Goal: Information Seeking & Learning: Learn about a topic

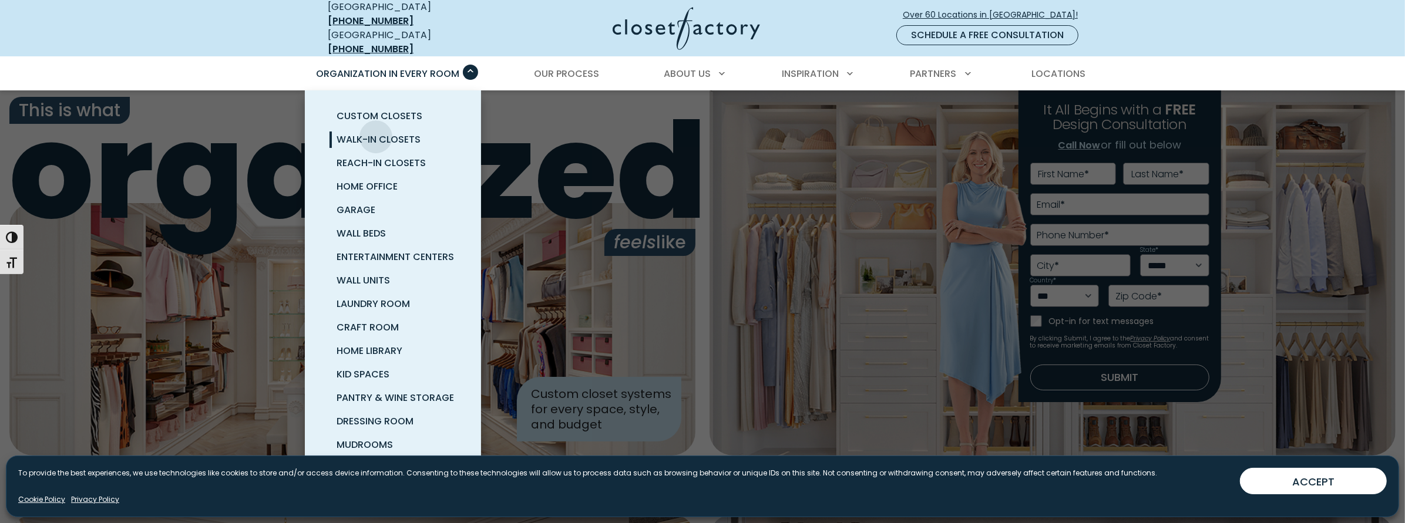
click at [376, 133] on span "Walk-In Closets" at bounding box center [379, 140] width 84 height 14
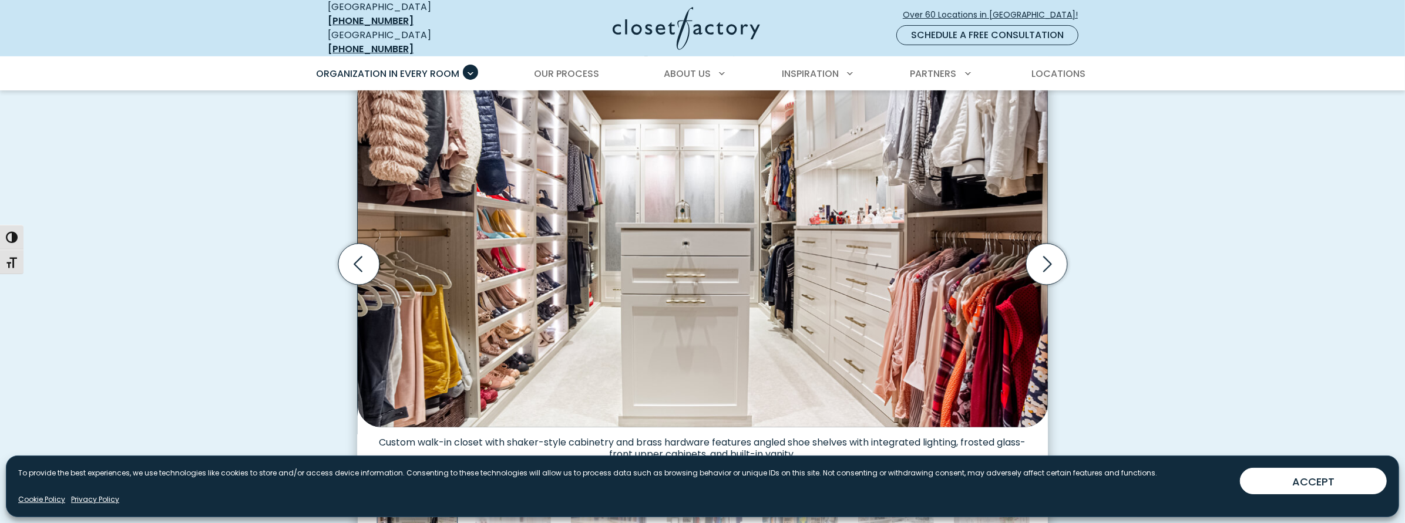
scroll to position [411, 0]
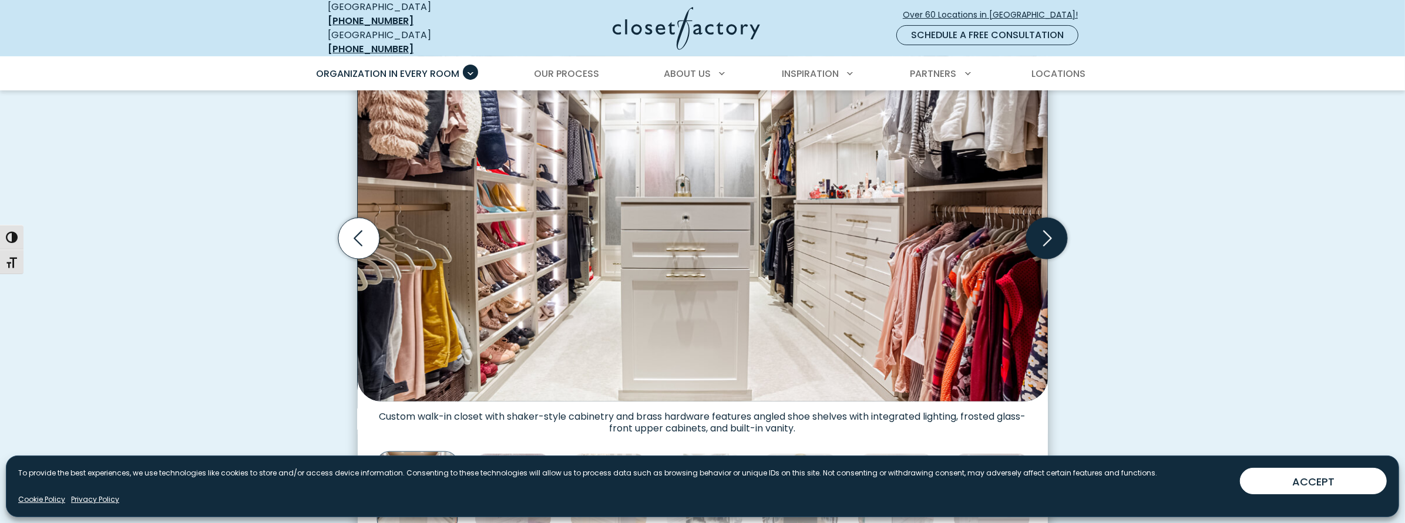
click at [1046, 229] on icon "Next slide" at bounding box center [1046, 238] width 41 height 41
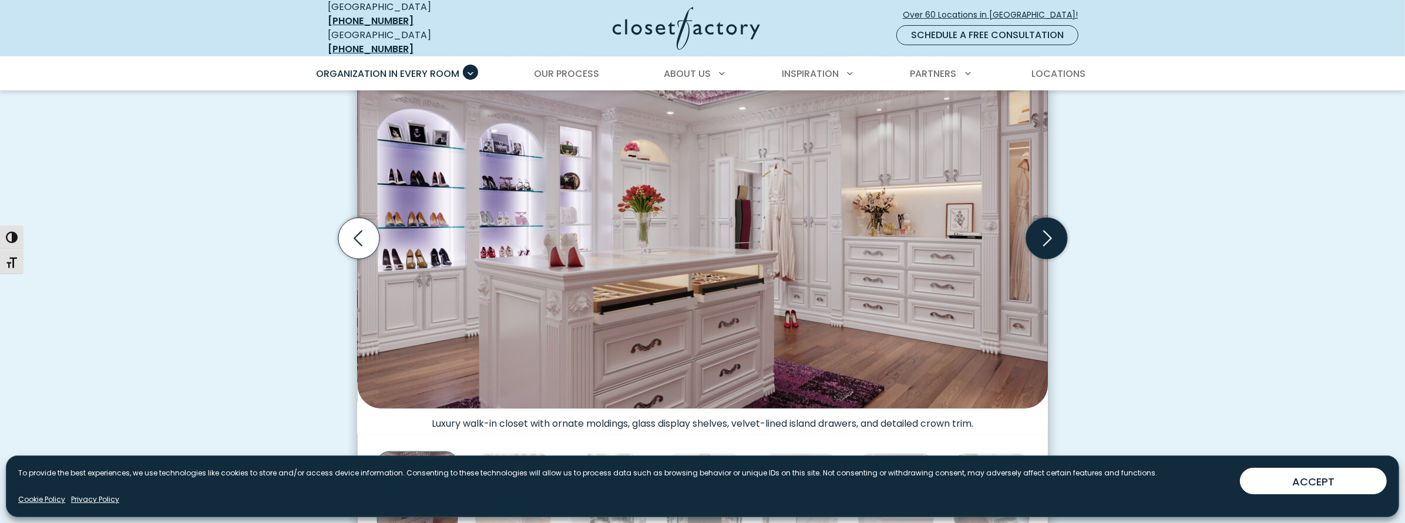
click at [1046, 229] on icon "Next slide" at bounding box center [1046, 238] width 41 height 41
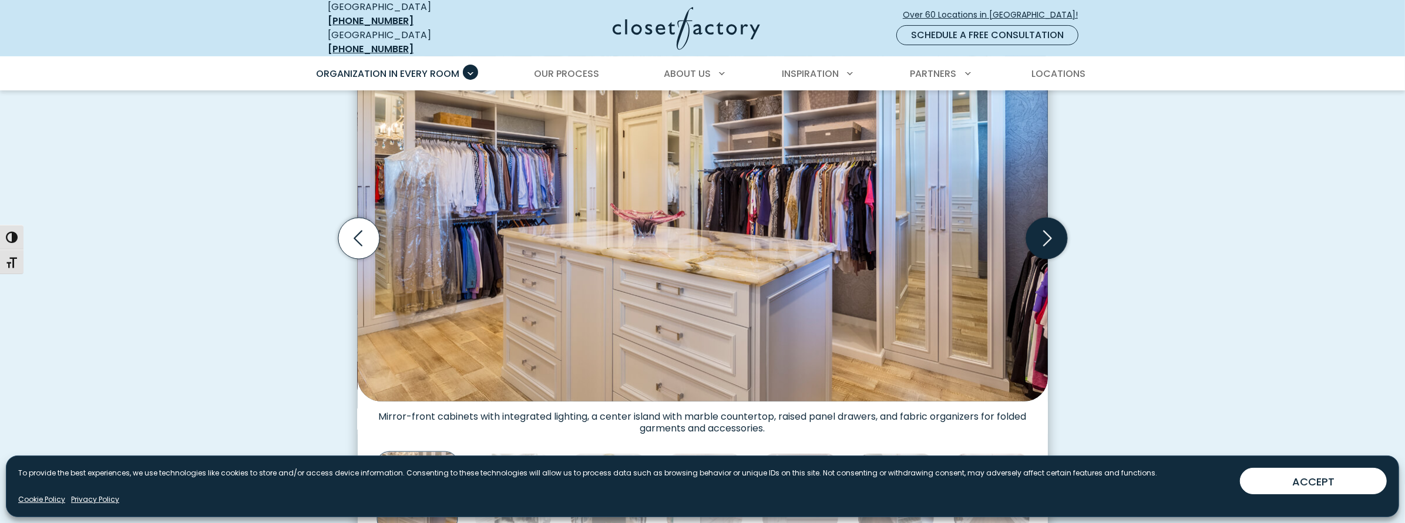
click at [1046, 229] on icon "Next slide" at bounding box center [1046, 238] width 41 height 41
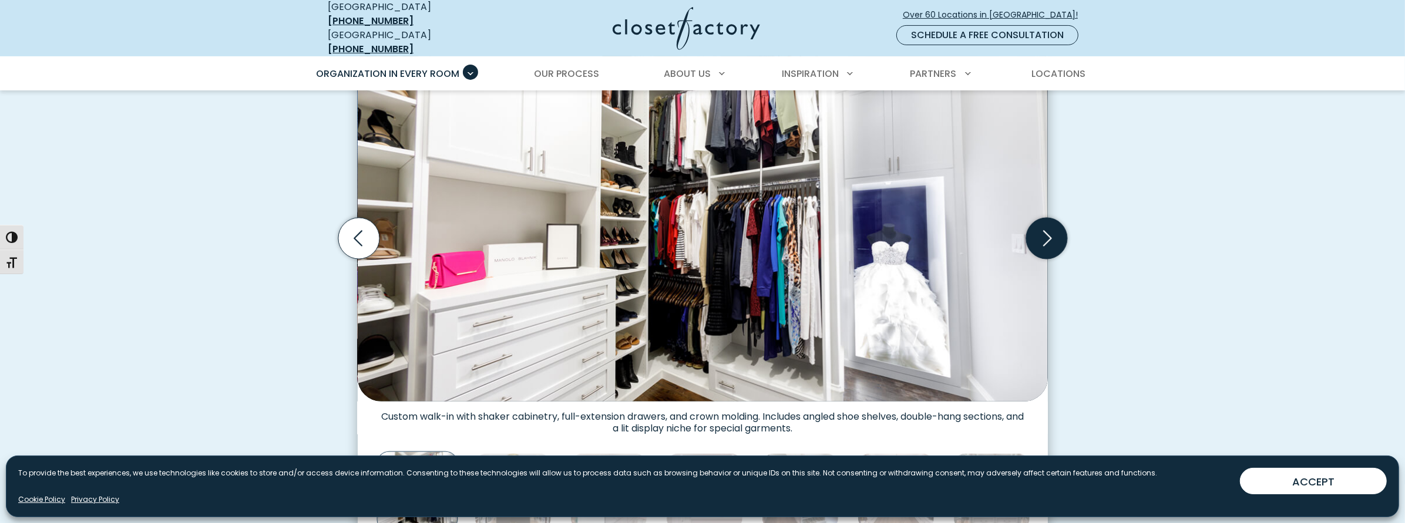
click at [1046, 229] on icon "Next slide" at bounding box center [1046, 238] width 41 height 41
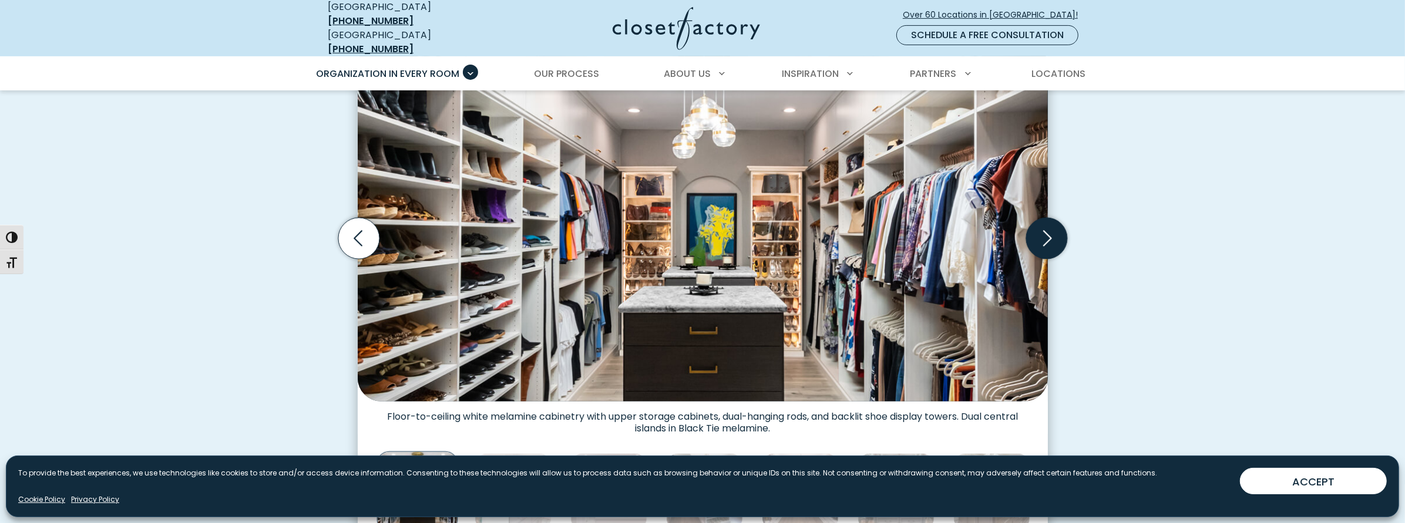
click at [1046, 229] on icon "Next slide" at bounding box center [1046, 238] width 41 height 41
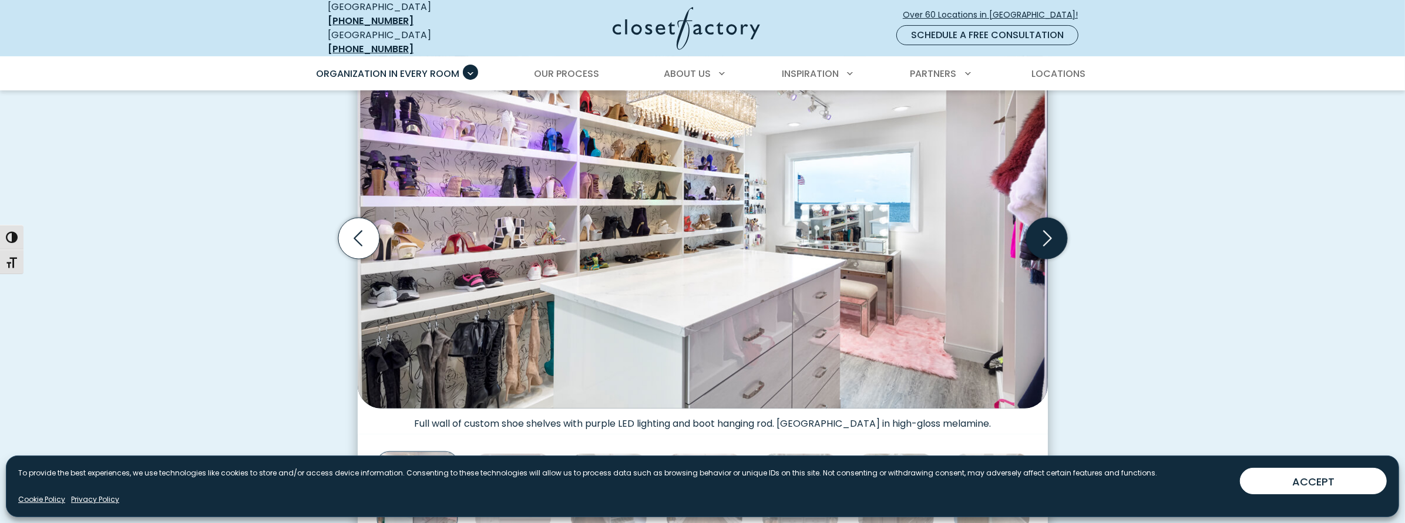
click at [1046, 229] on icon "Next slide" at bounding box center [1046, 238] width 41 height 41
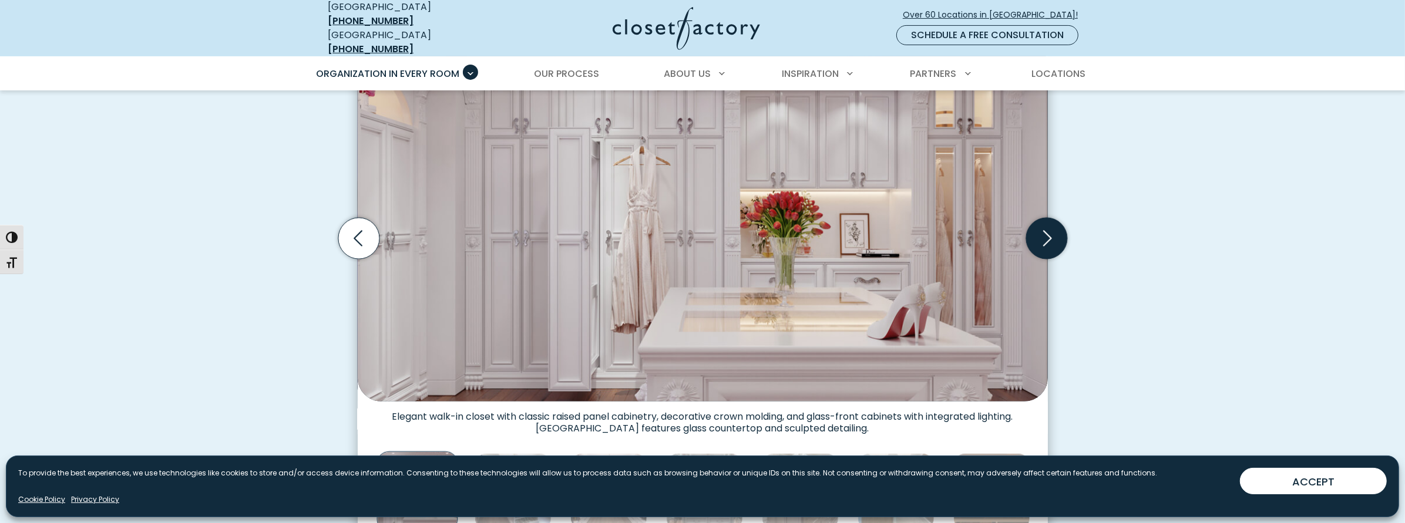
click at [1046, 229] on icon "Next slide" at bounding box center [1046, 238] width 41 height 41
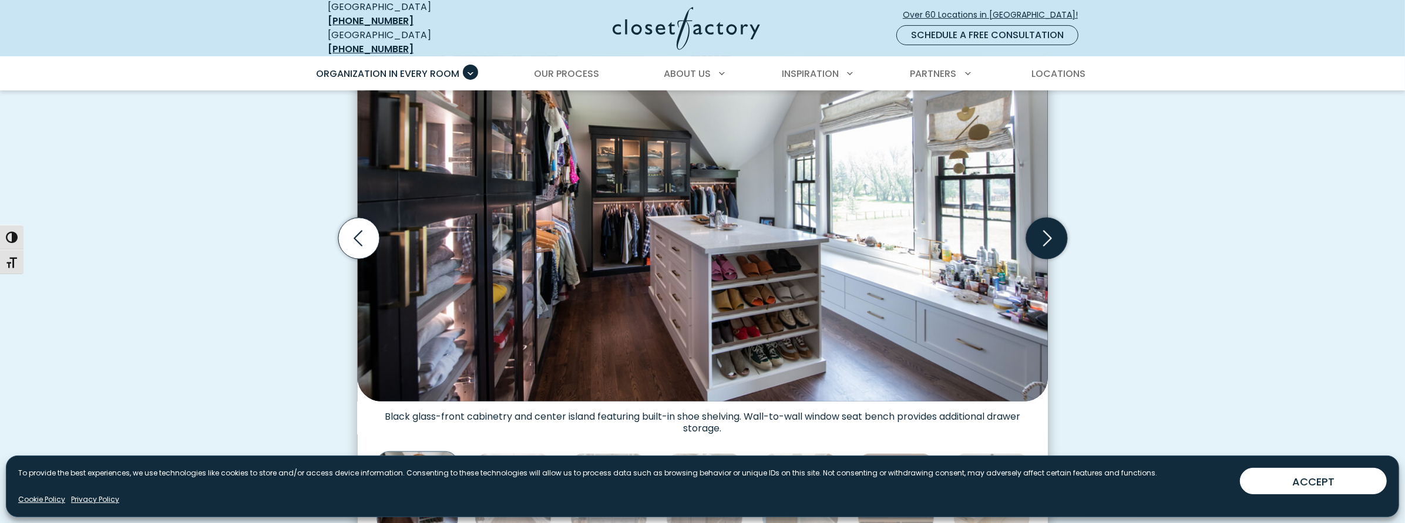
click at [1046, 229] on icon "Next slide" at bounding box center [1046, 238] width 41 height 41
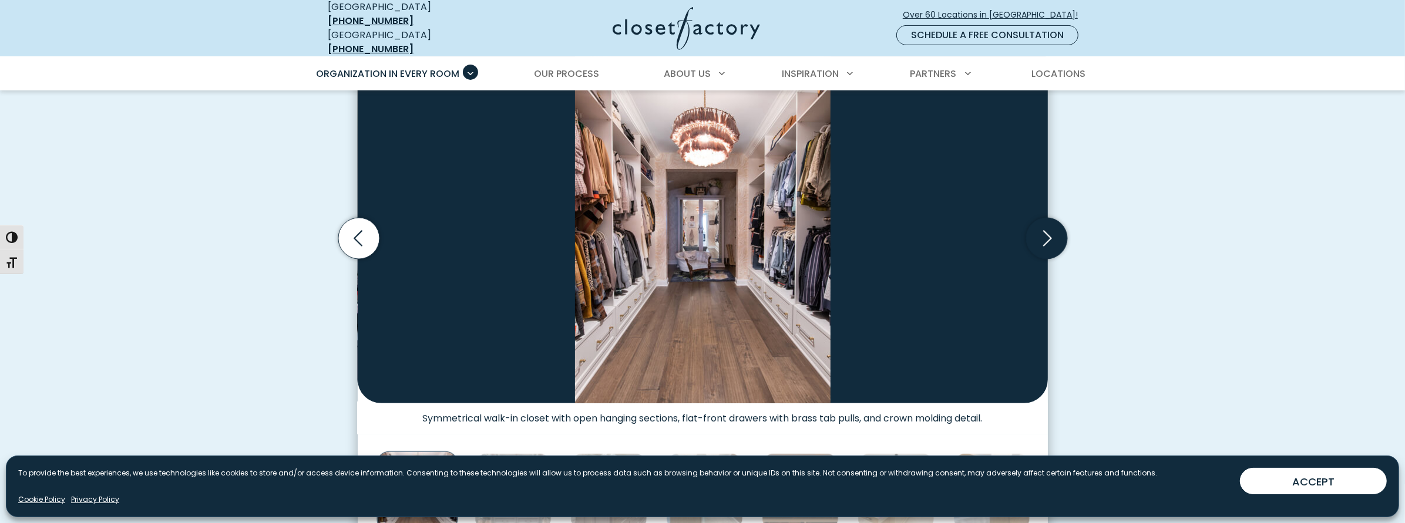
click at [1046, 229] on icon "Next slide" at bounding box center [1046, 238] width 41 height 41
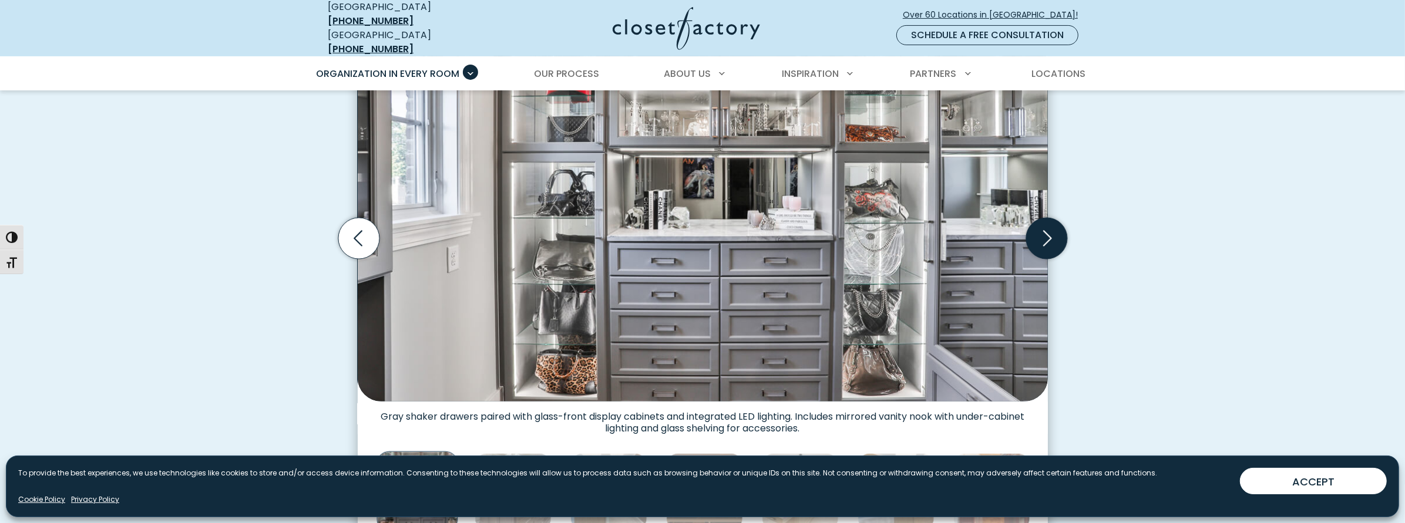
click at [1046, 229] on icon "Next slide" at bounding box center [1046, 238] width 41 height 41
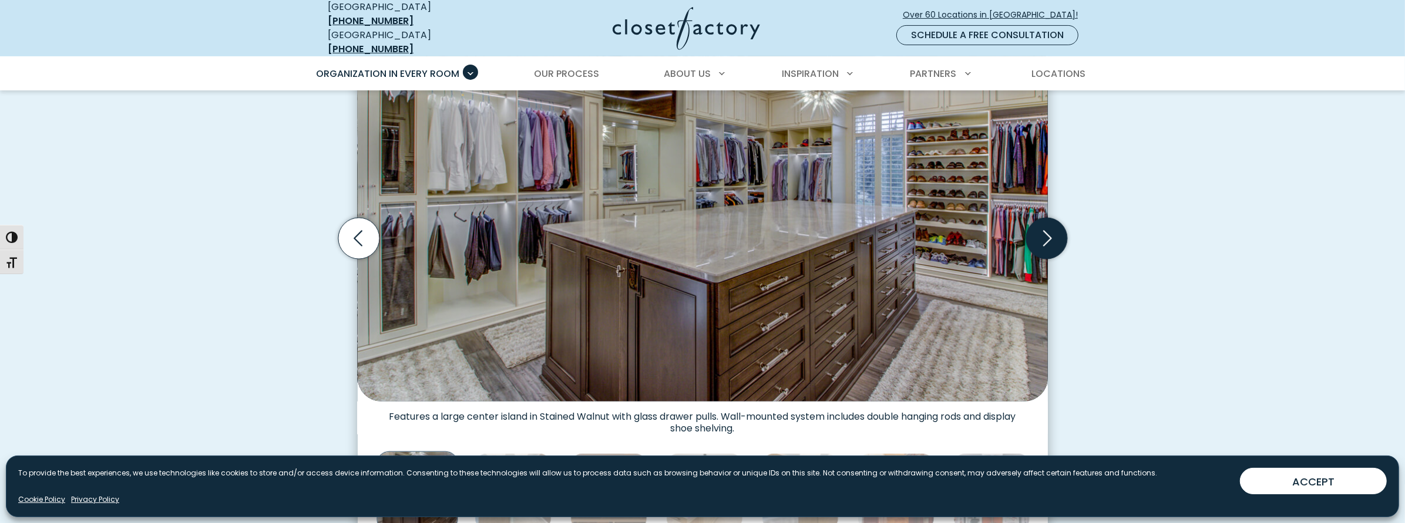
click at [1046, 229] on icon "Next slide" at bounding box center [1046, 238] width 41 height 41
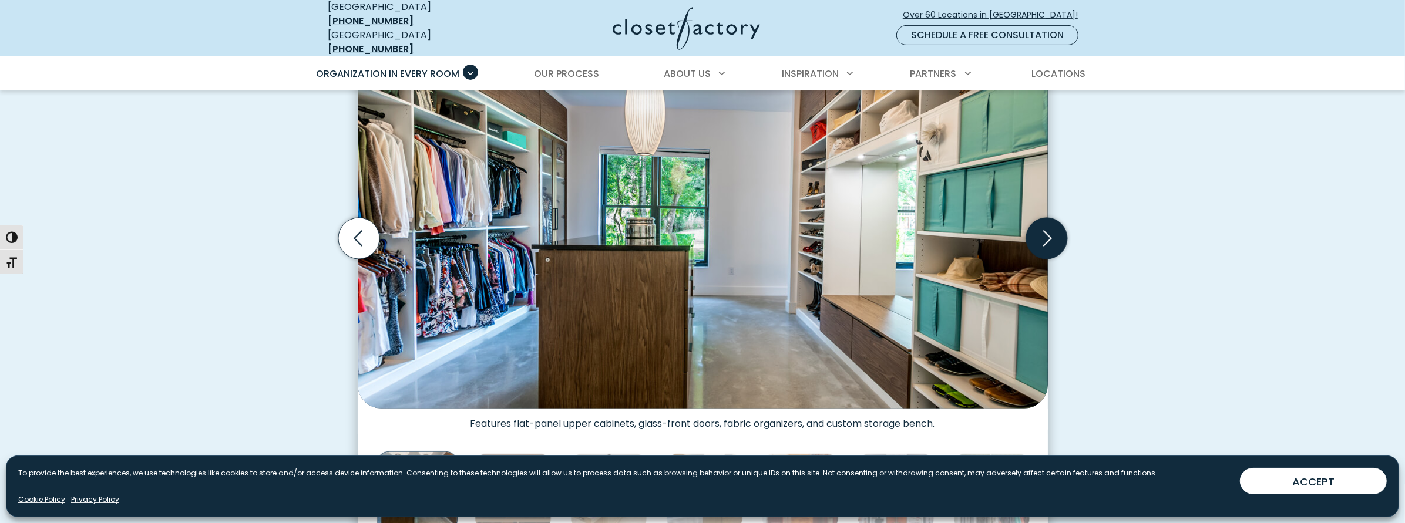
click at [1046, 229] on icon "Next slide" at bounding box center [1046, 238] width 41 height 41
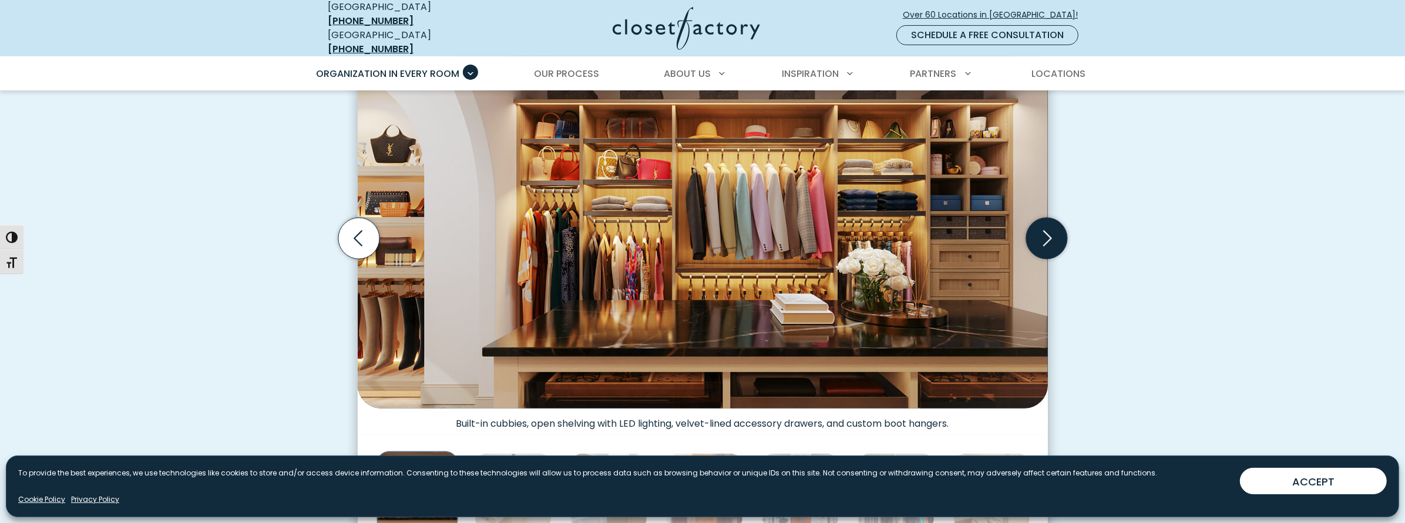
click at [1046, 229] on icon "Next slide" at bounding box center [1046, 238] width 41 height 41
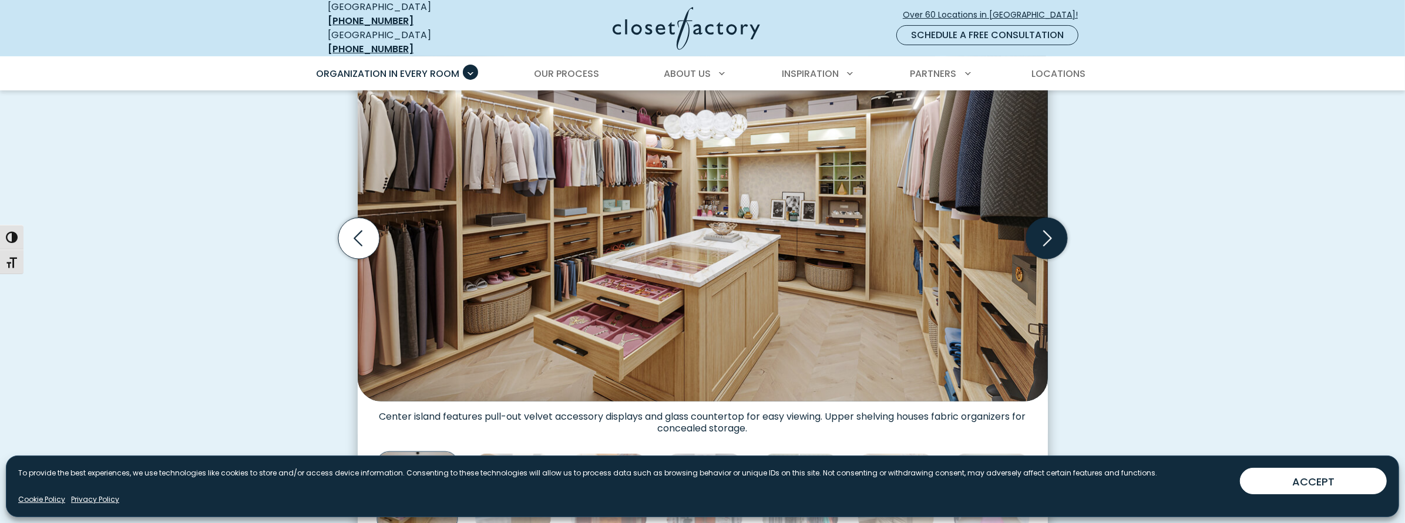
click at [1046, 229] on icon "Next slide" at bounding box center [1046, 238] width 41 height 41
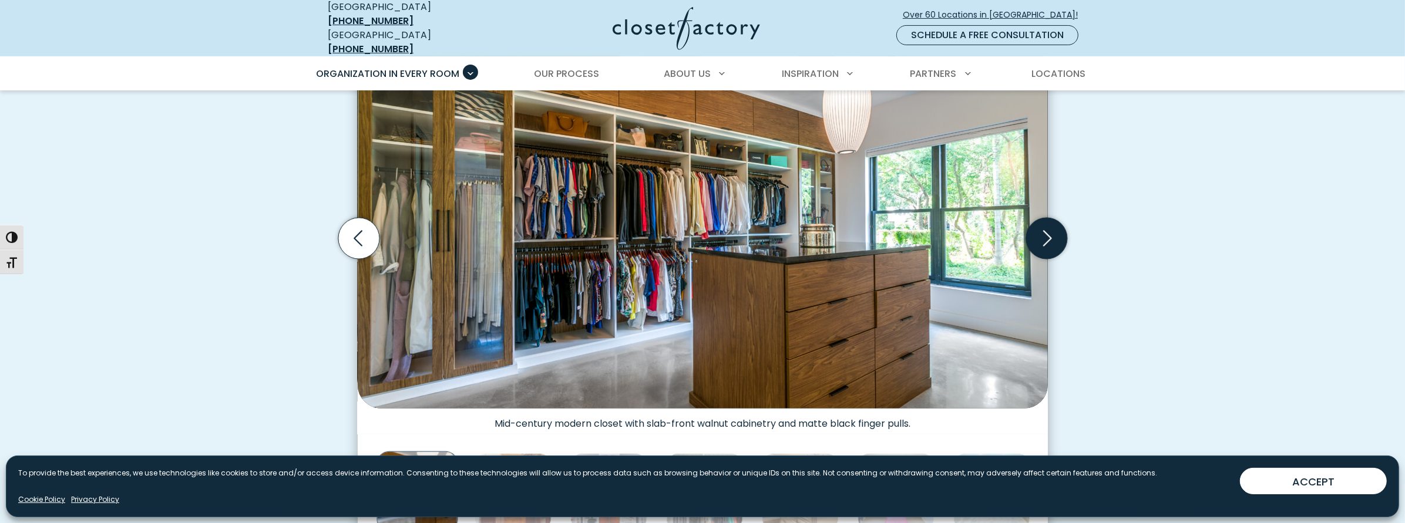
click at [1046, 229] on icon "Next slide" at bounding box center [1046, 238] width 41 height 41
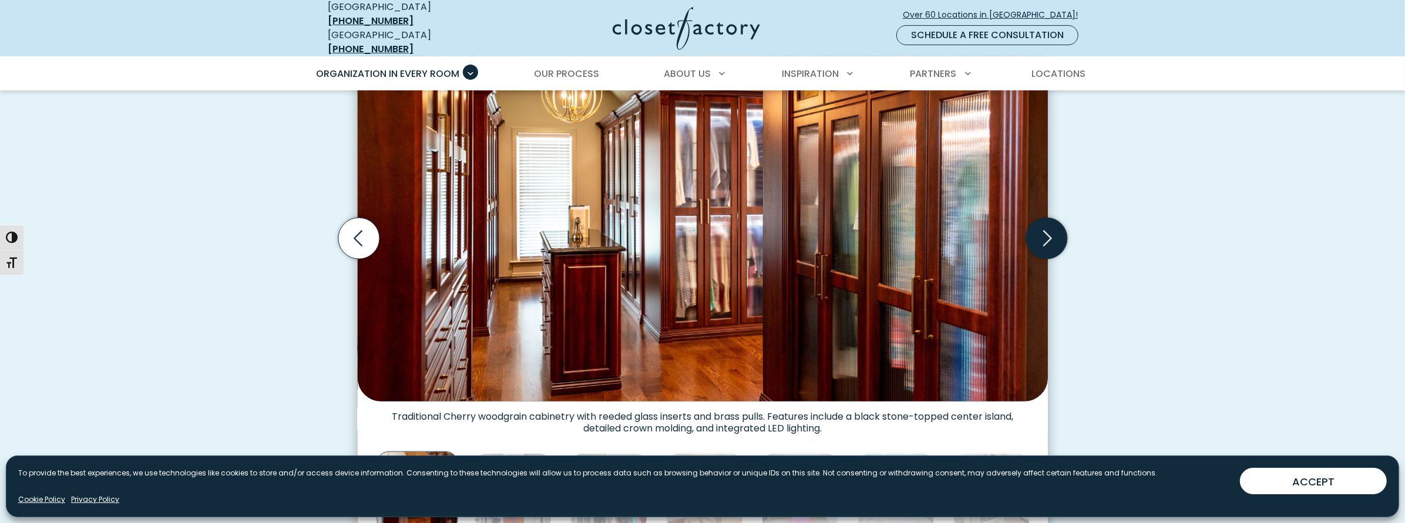
click at [1046, 229] on icon "Next slide" at bounding box center [1046, 238] width 41 height 41
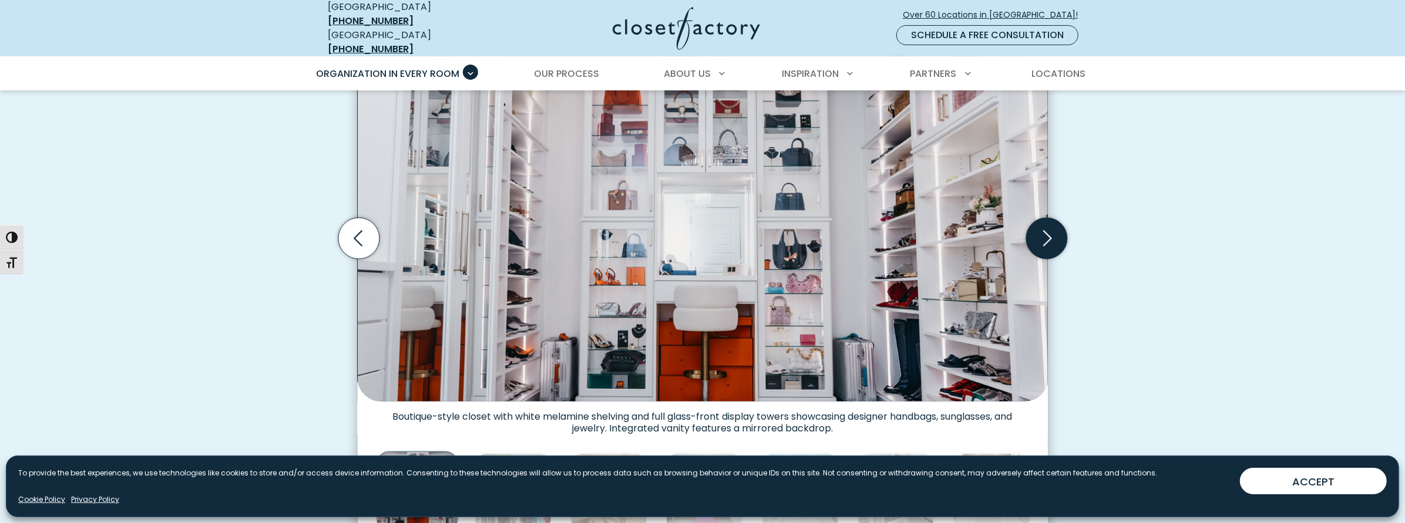
click at [1046, 229] on icon "Next slide" at bounding box center [1046, 238] width 41 height 41
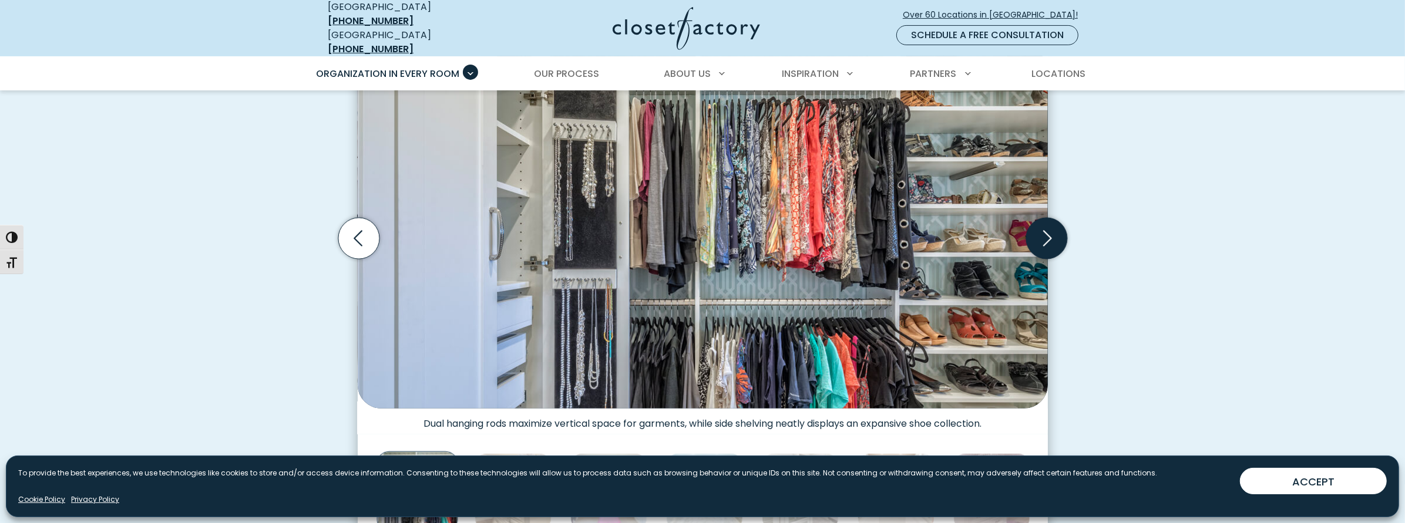
click at [1046, 229] on icon "Next slide" at bounding box center [1046, 238] width 41 height 41
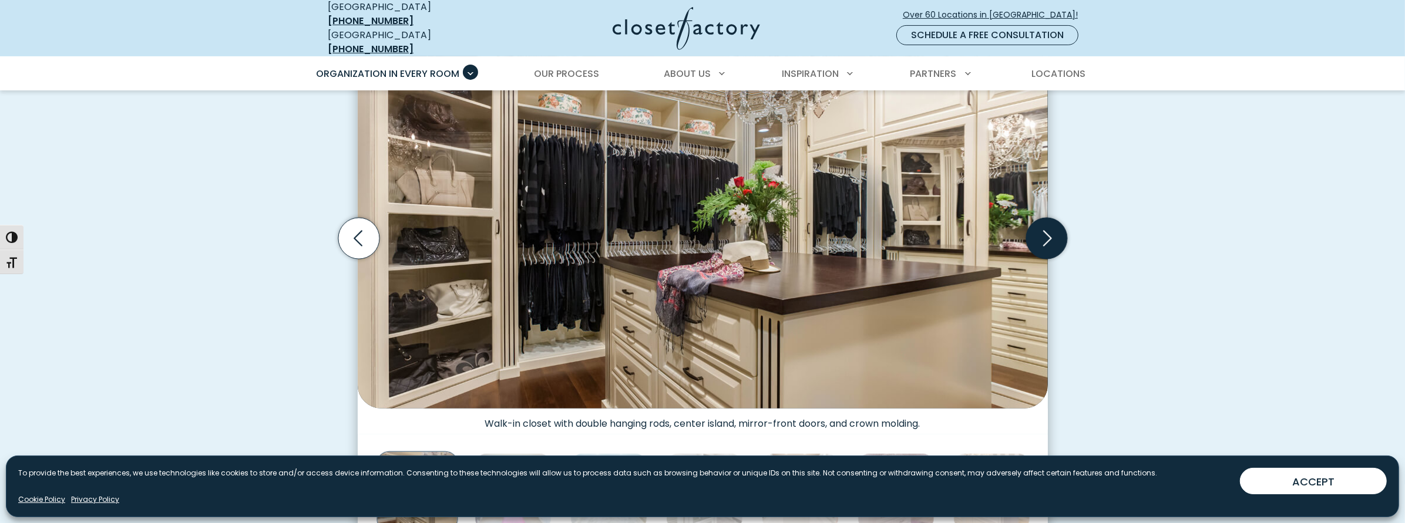
click at [1046, 229] on icon "Next slide" at bounding box center [1046, 238] width 41 height 41
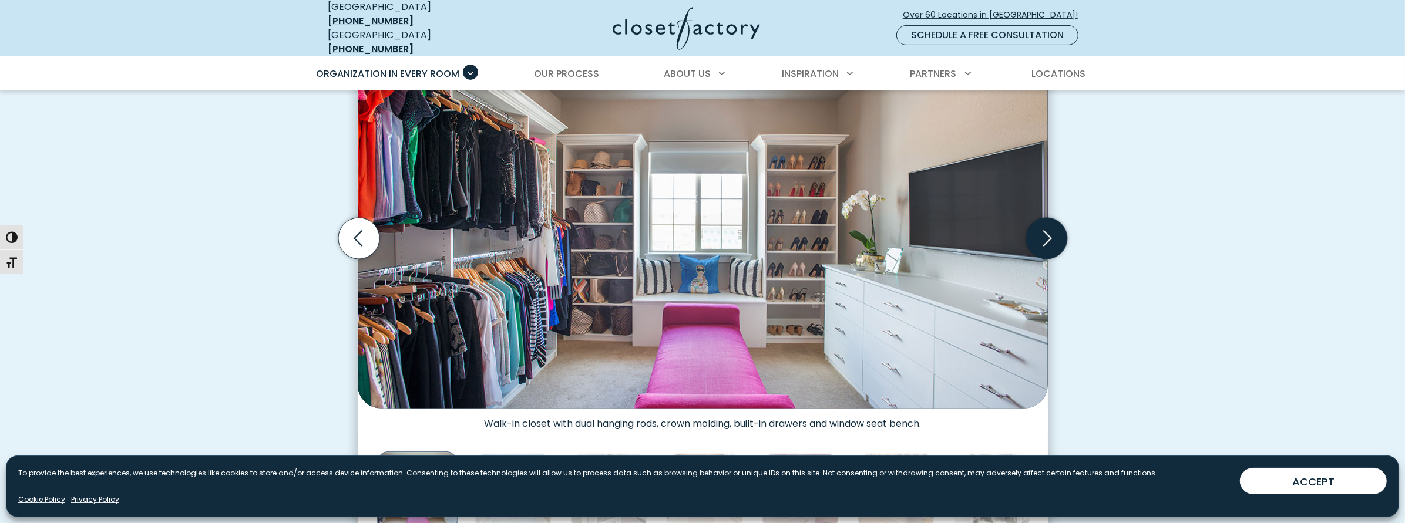
click at [1046, 229] on icon "Next slide" at bounding box center [1046, 238] width 41 height 41
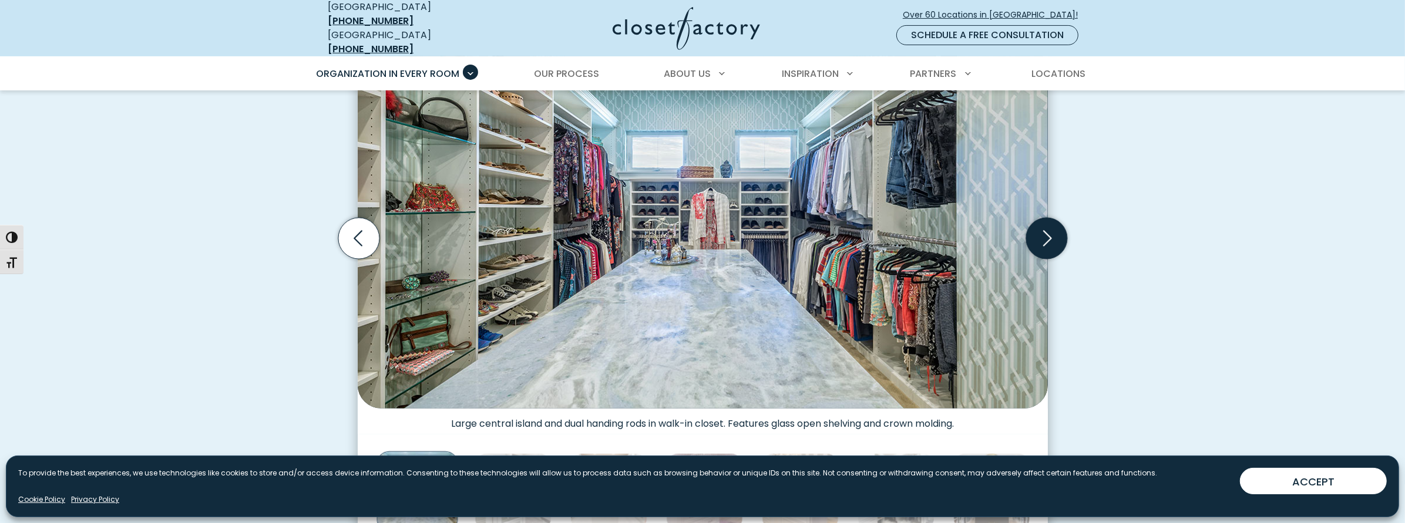
click at [1046, 229] on icon "Next slide" at bounding box center [1046, 238] width 41 height 41
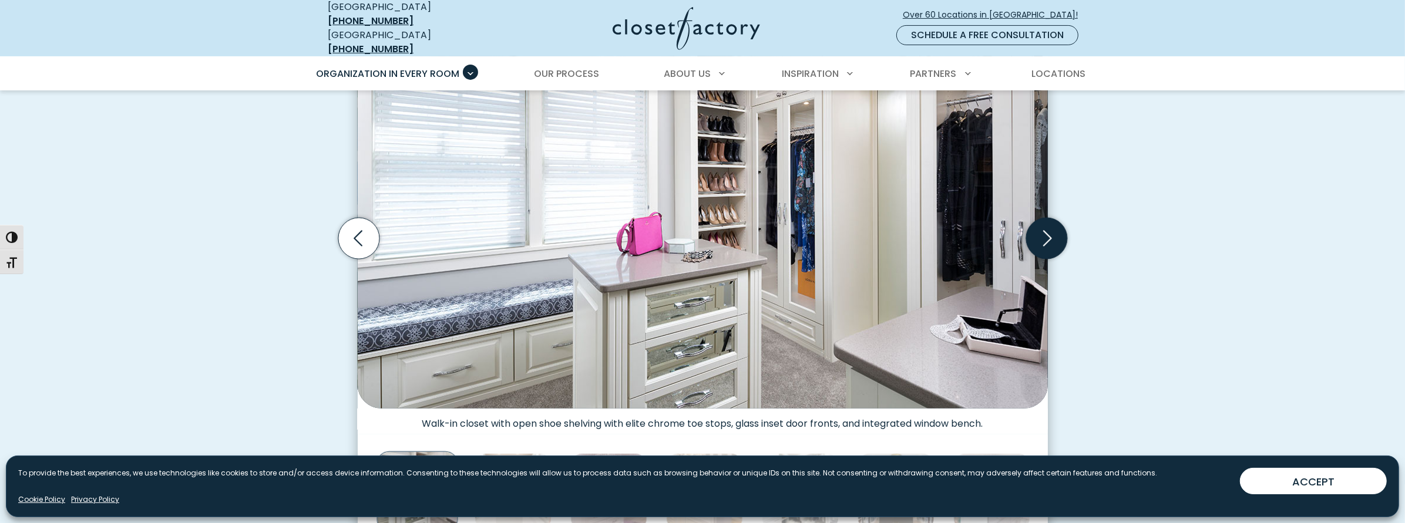
click at [1046, 229] on icon "Next slide" at bounding box center [1046, 238] width 41 height 41
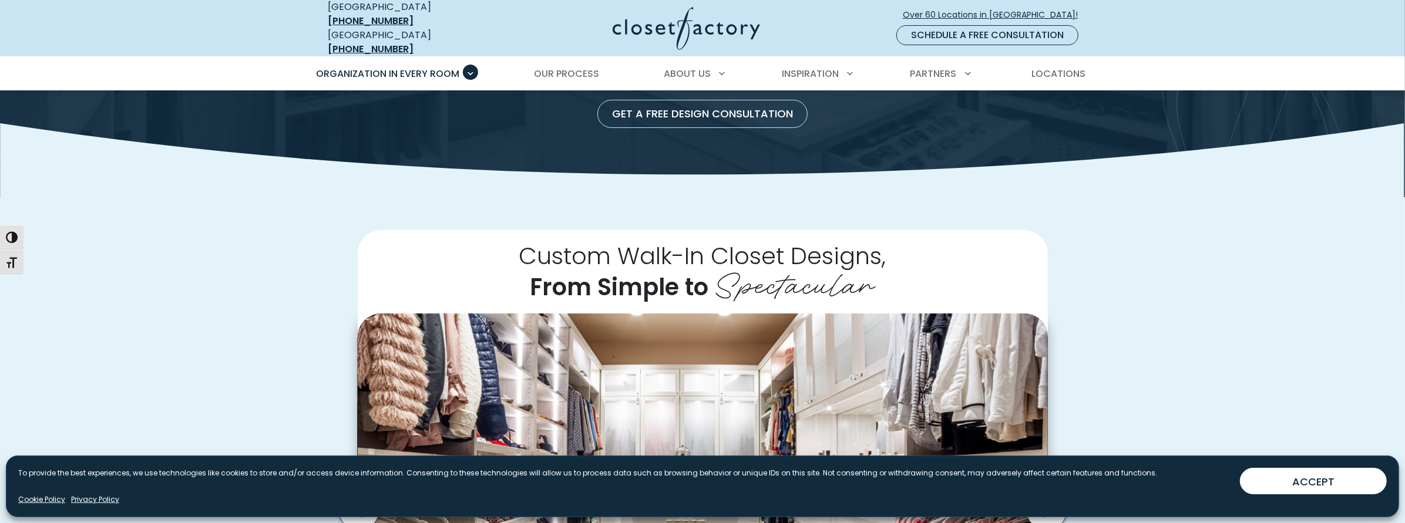
scroll to position [0, 0]
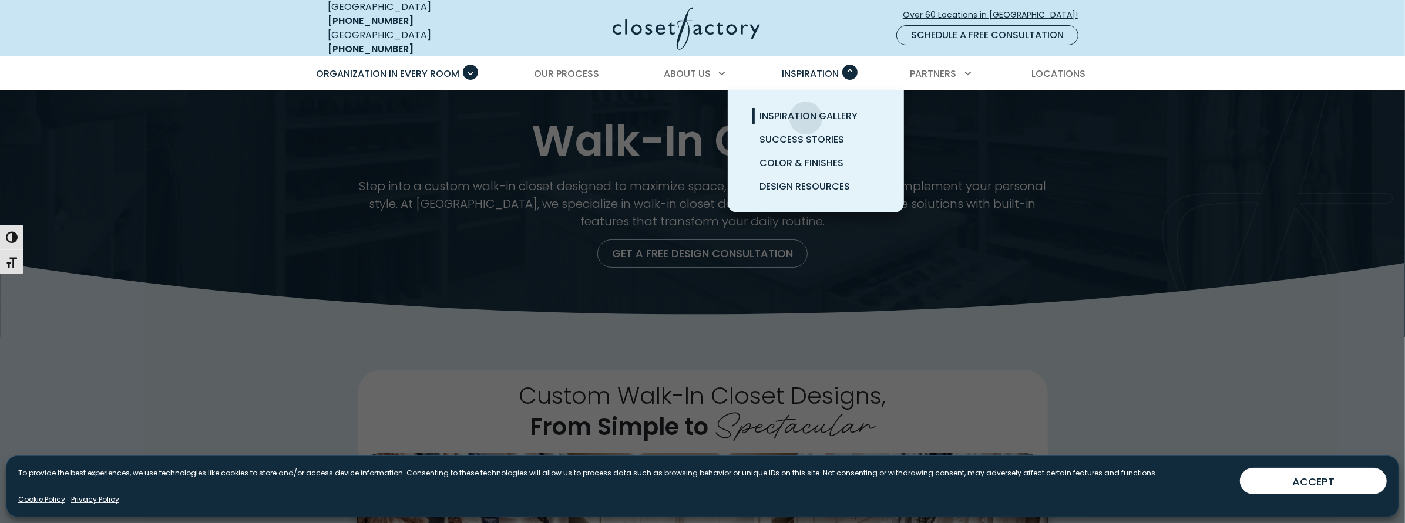
click at [806, 109] on span "Inspiration Gallery" at bounding box center [809, 116] width 98 height 14
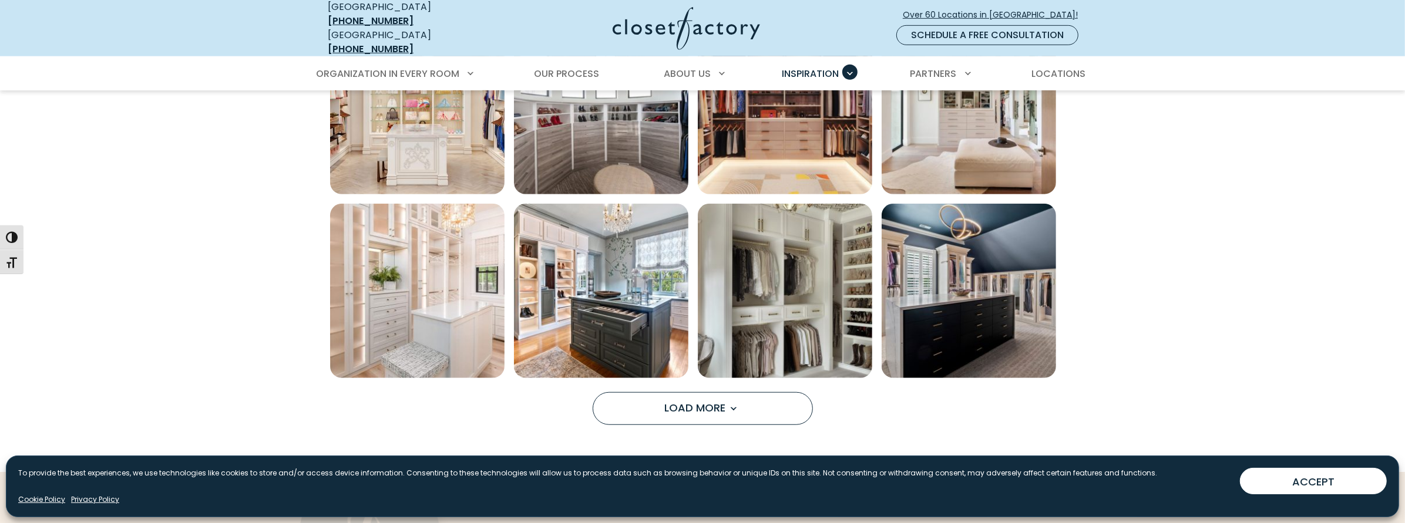
scroll to position [940, 0]
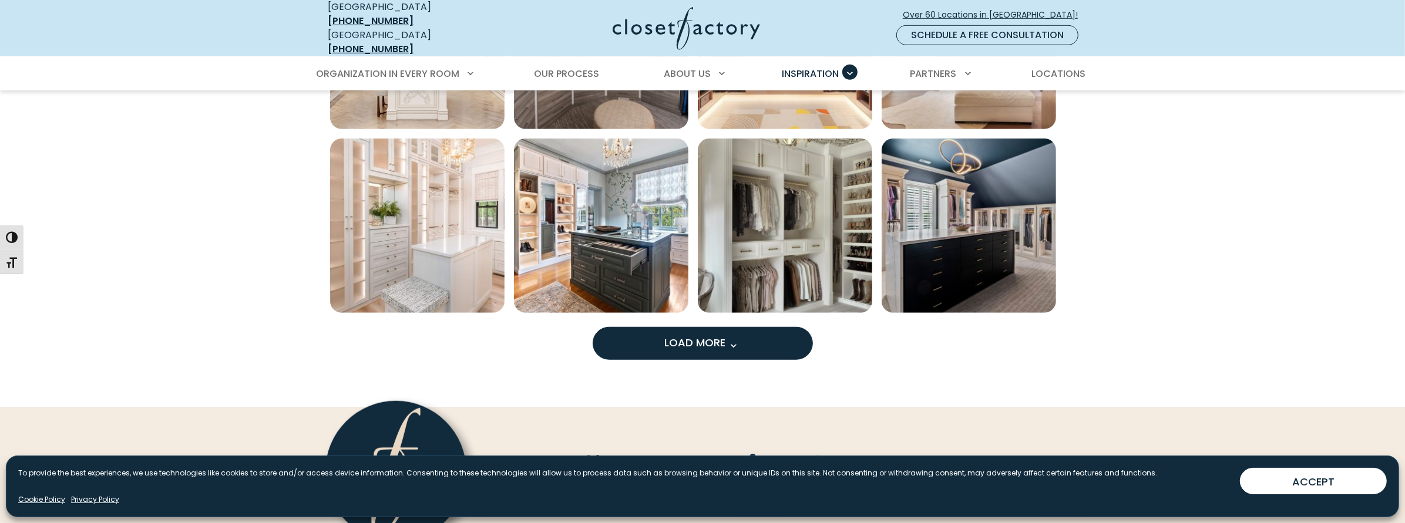
click at [694, 336] on span "Load More" at bounding box center [702, 342] width 76 height 15
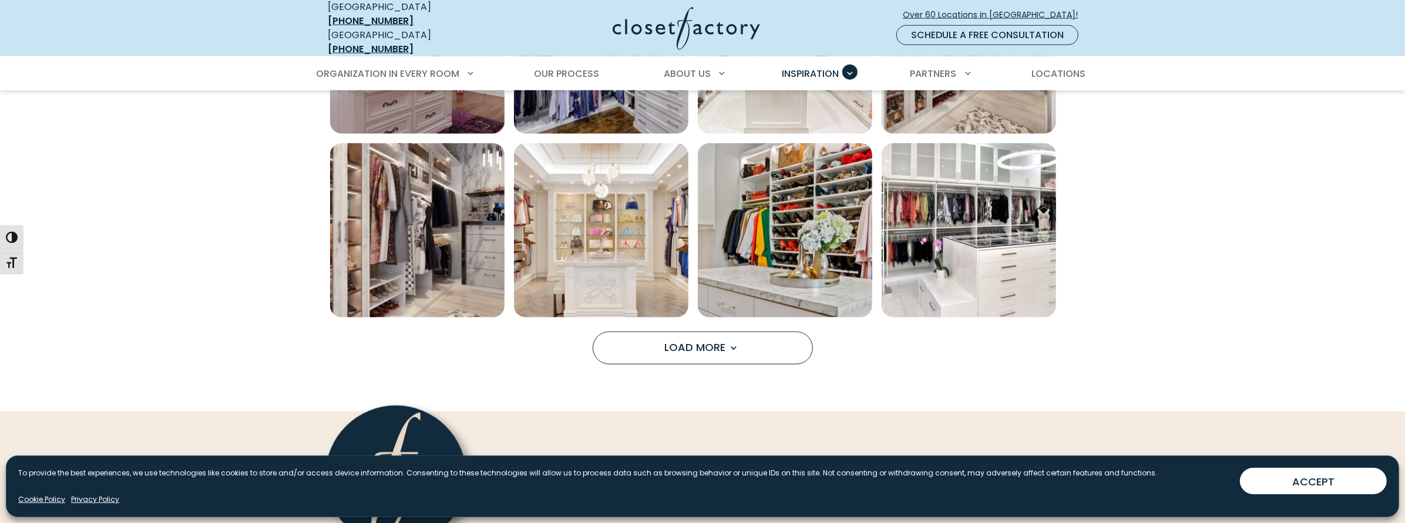
scroll to position [1704, 0]
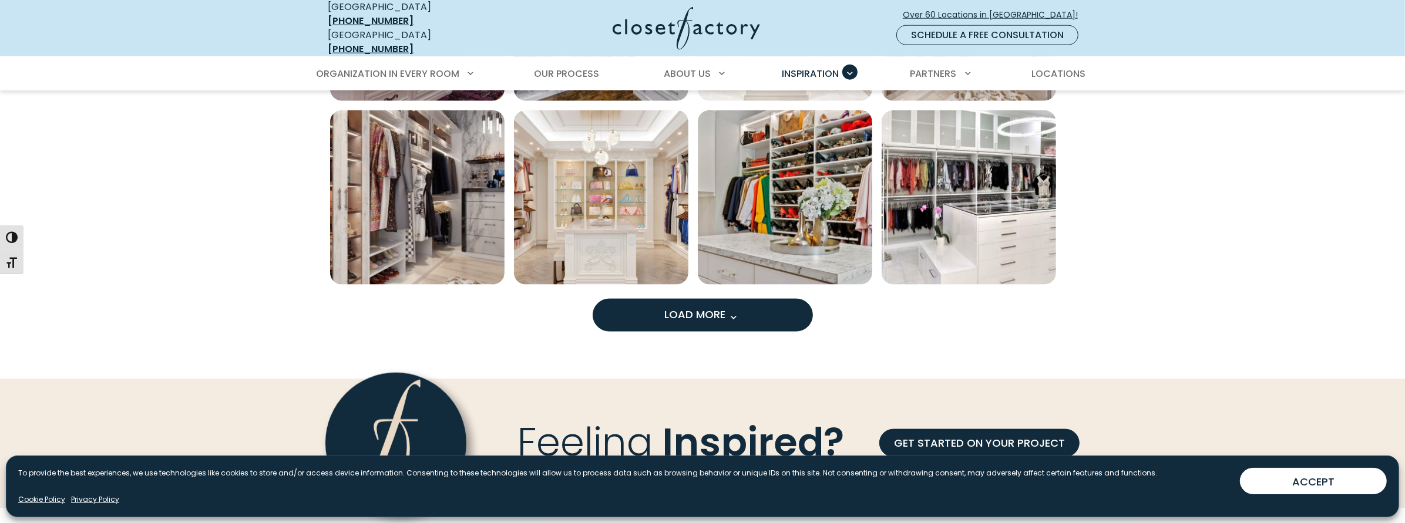
click at [691, 307] on span "Load More" at bounding box center [702, 314] width 76 height 15
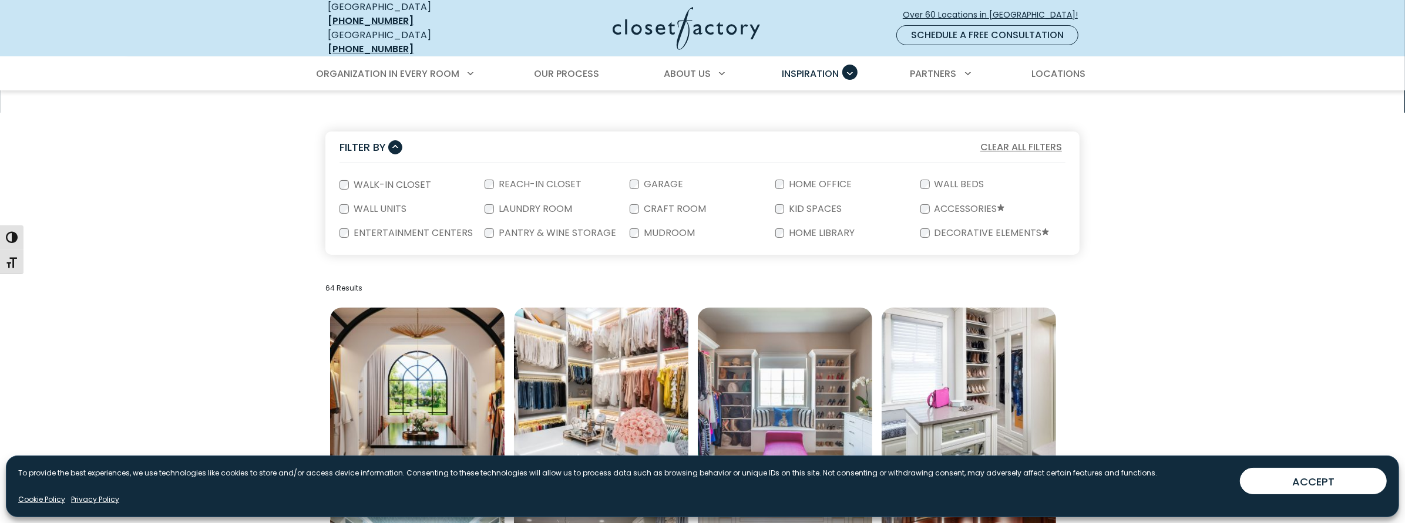
scroll to position [0, 0]
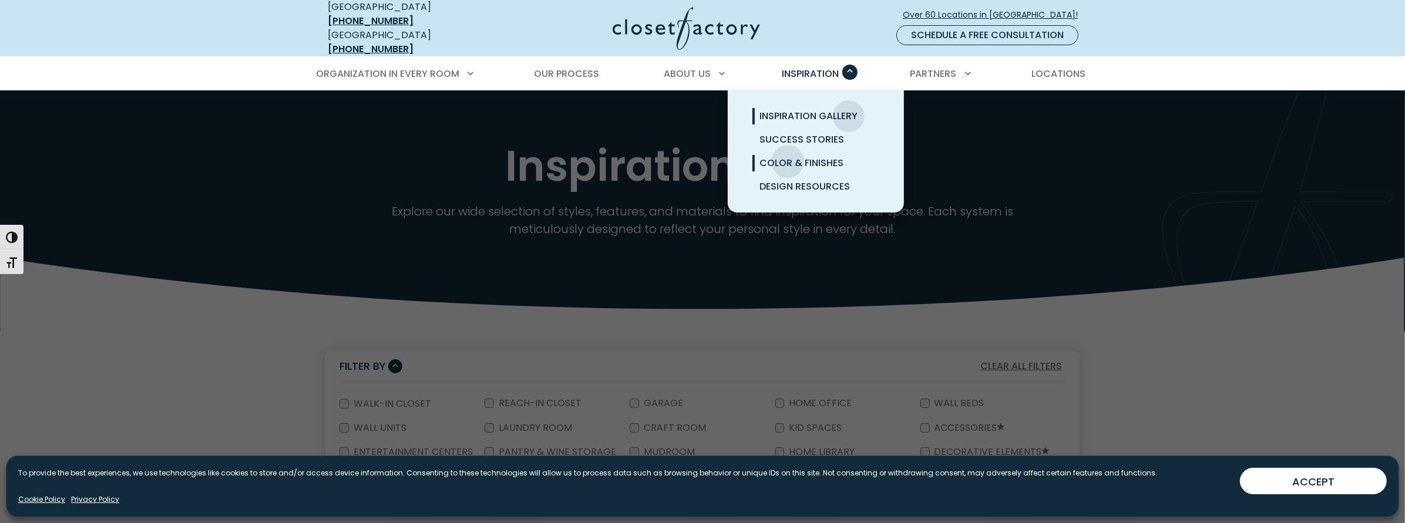
click at [788, 156] on span "Color & Finishes" at bounding box center [802, 163] width 84 height 14
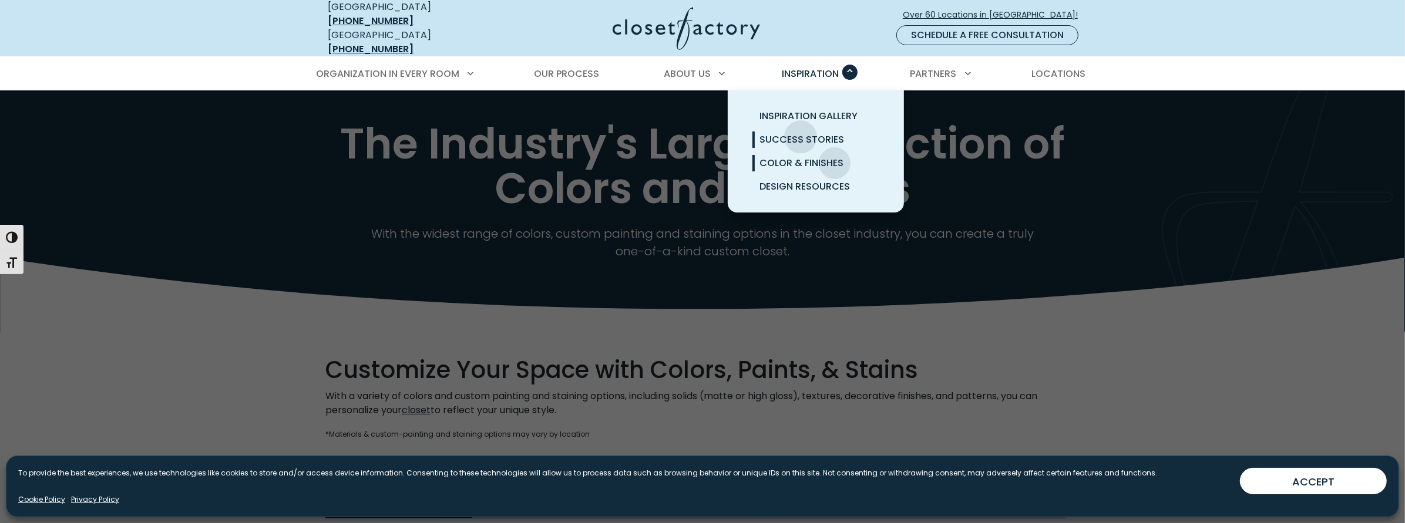
click at [801, 133] on span "Success Stories" at bounding box center [802, 140] width 85 height 14
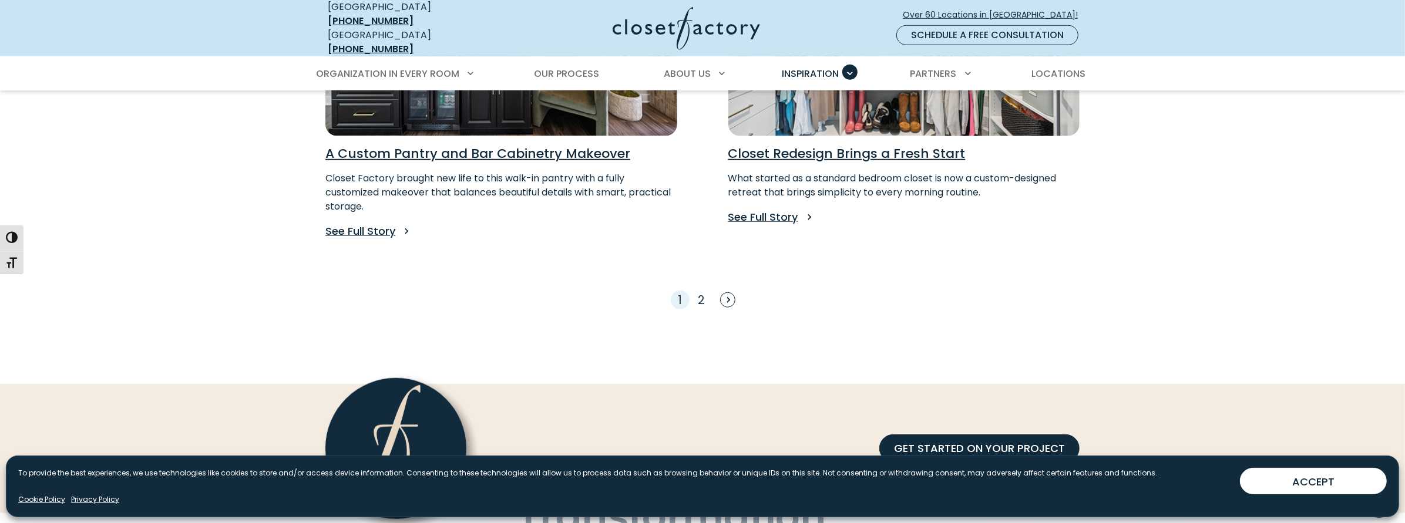
scroll to position [1116, 0]
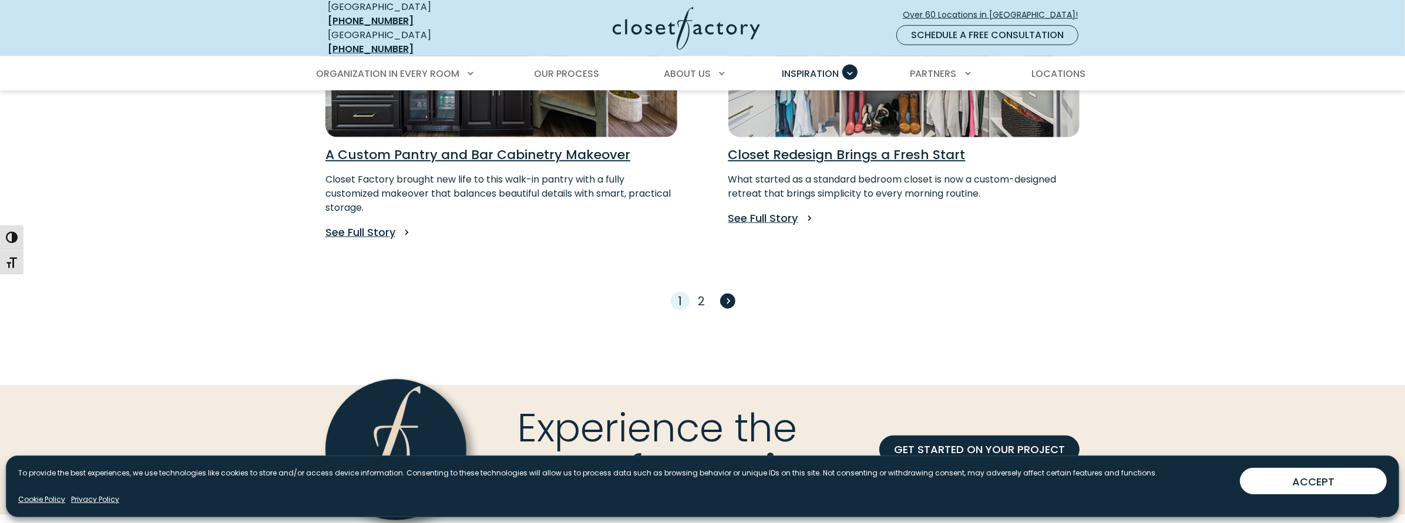
click at [728, 294] on span "Next" at bounding box center [727, 301] width 15 height 15
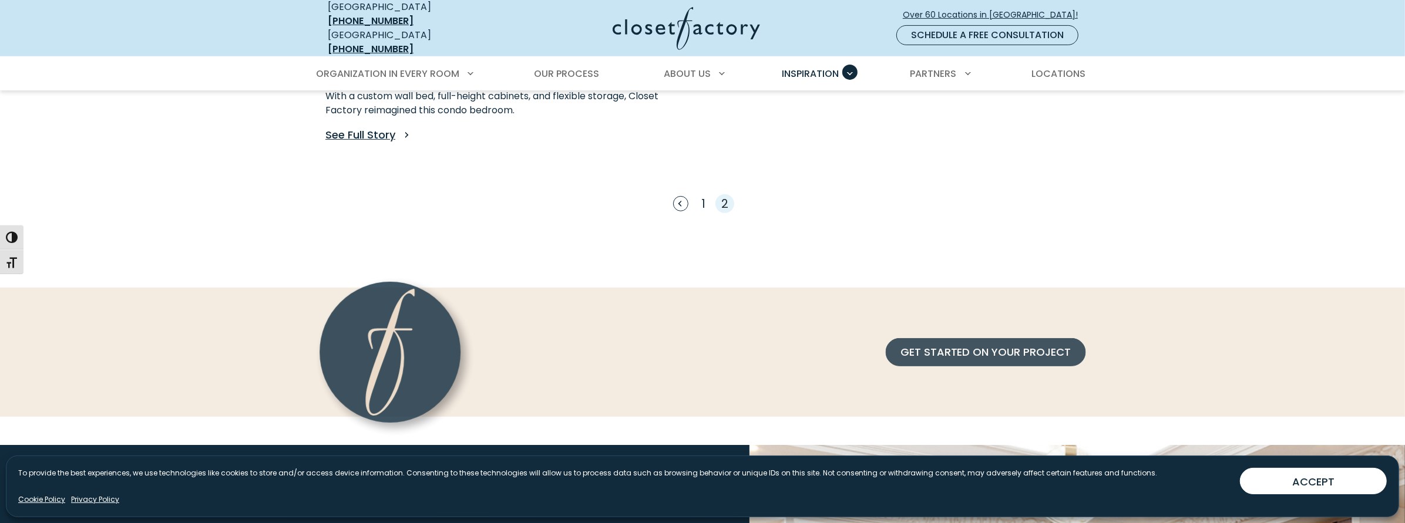
scroll to position [529, 0]
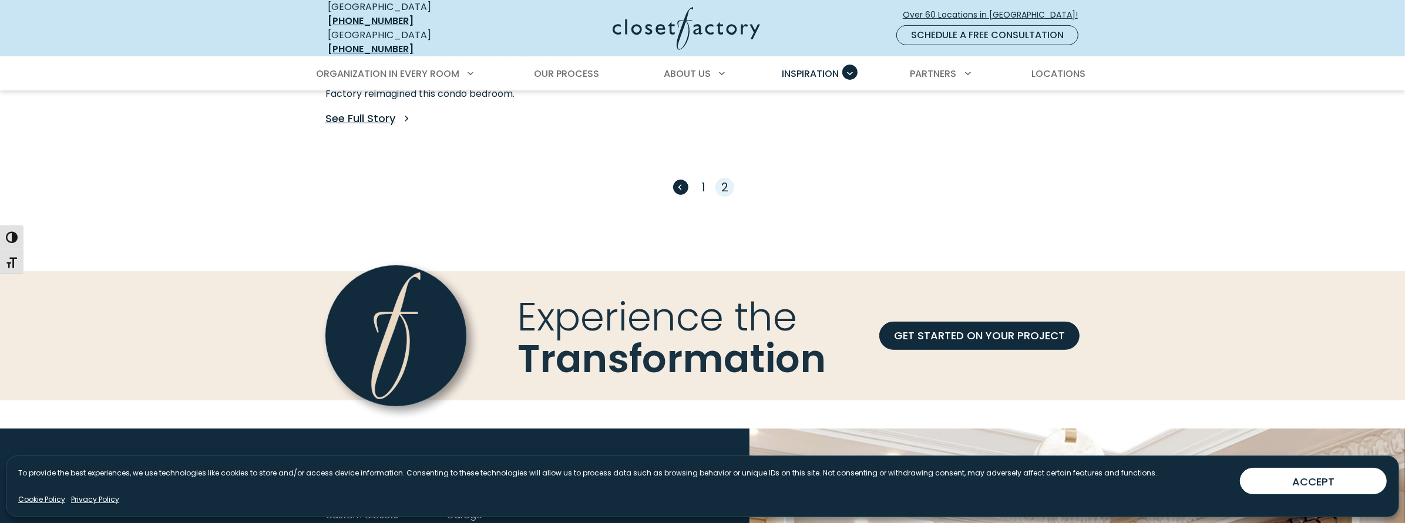
click at [679, 180] on span "Previous" at bounding box center [680, 187] width 15 height 15
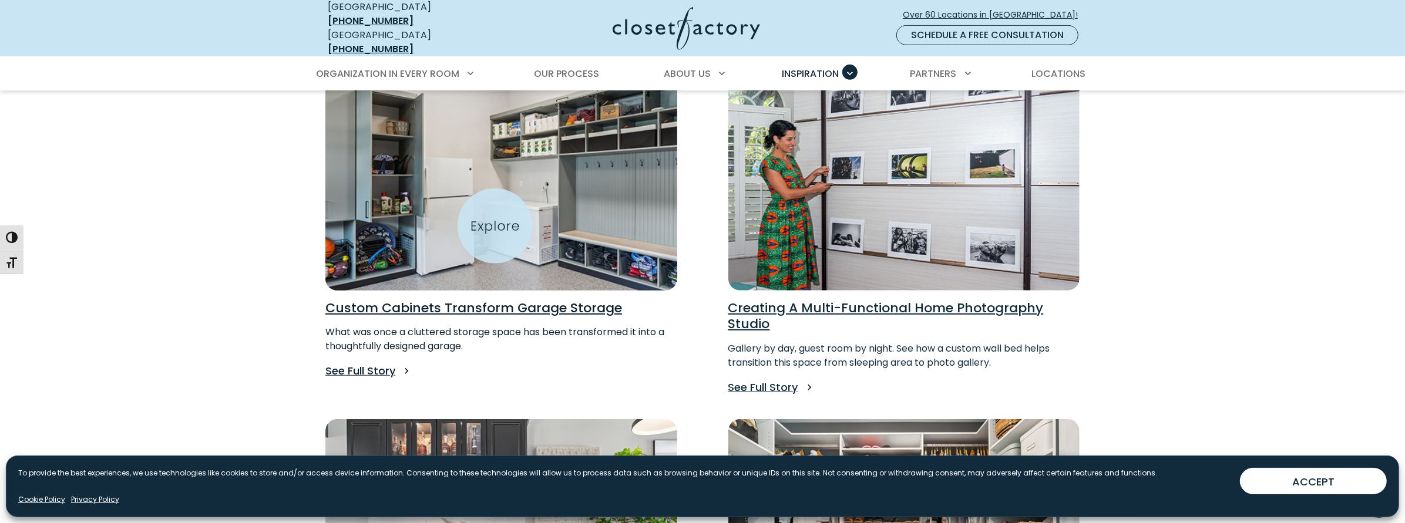
scroll to position [529, 0]
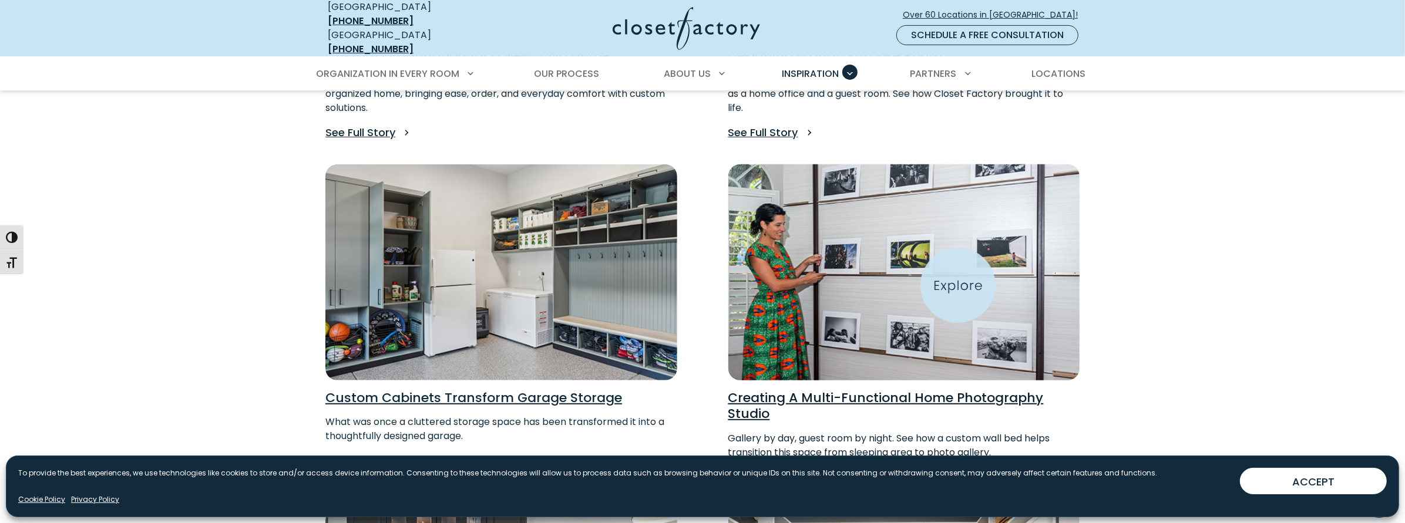
click at [958, 286] on img "Read Success Story for Creating A Multi-Functional Home Photography Studio" at bounding box center [904, 272] width 387 height 237
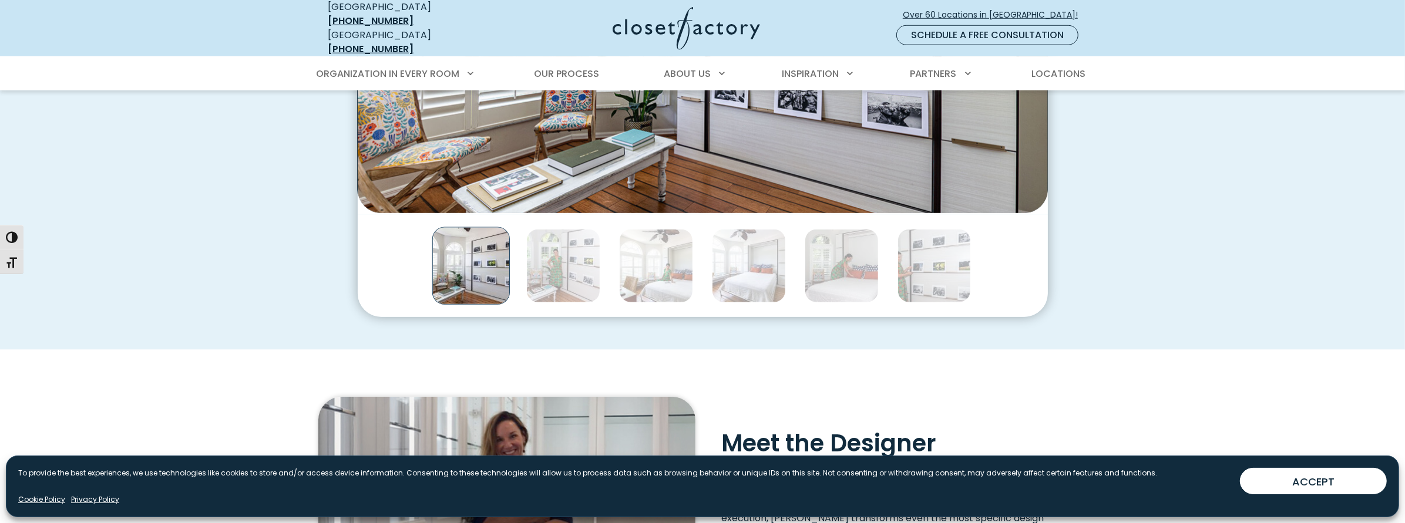
scroll to position [1057, 0]
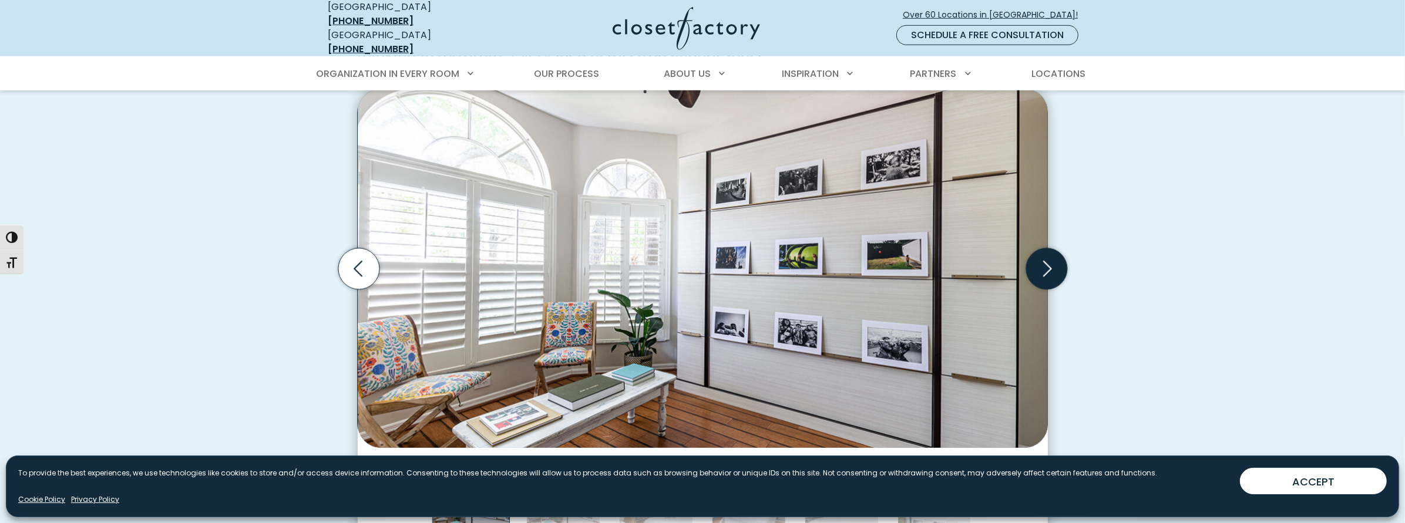
click at [1043, 249] on icon "Next slide" at bounding box center [1046, 269] width 41 height 41
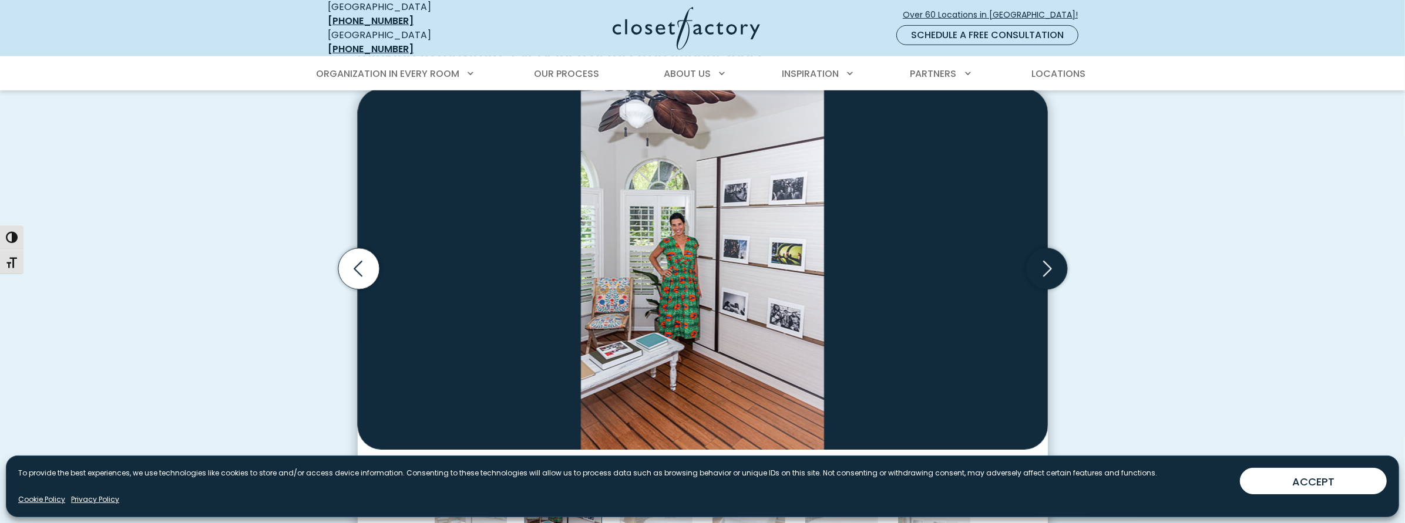
click at [1043, 249] on icon "Next slide" at bounding box center [1046, 269] width 41 height 41
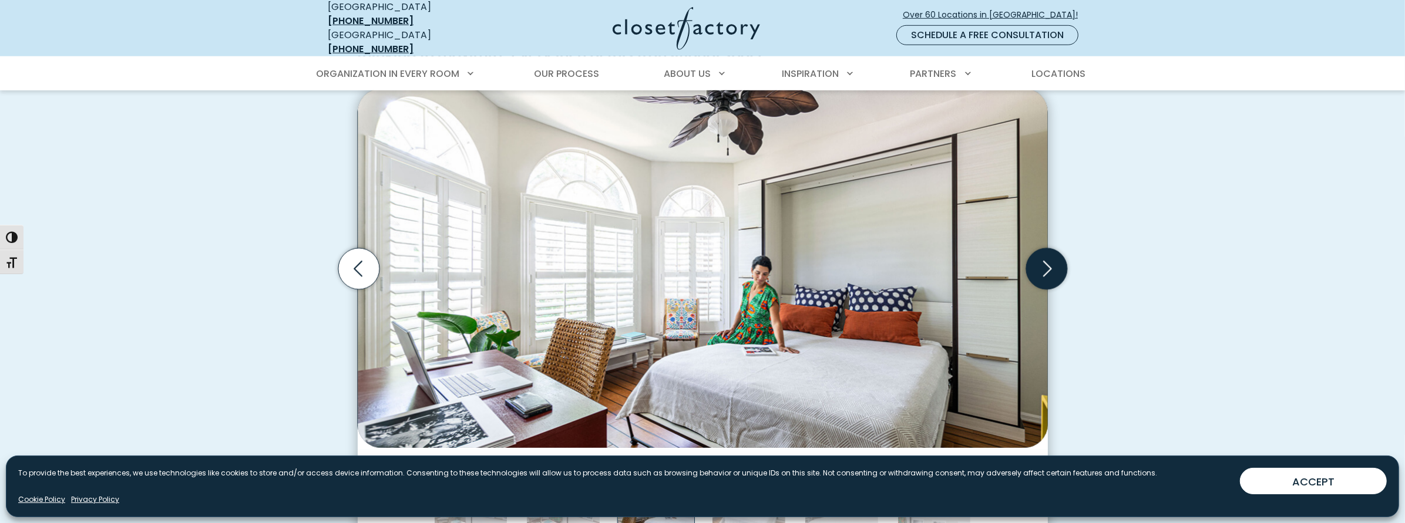
click at [1043, 249] on icon "Next slide" at bounding box center [1046, 269] width 41 height 41
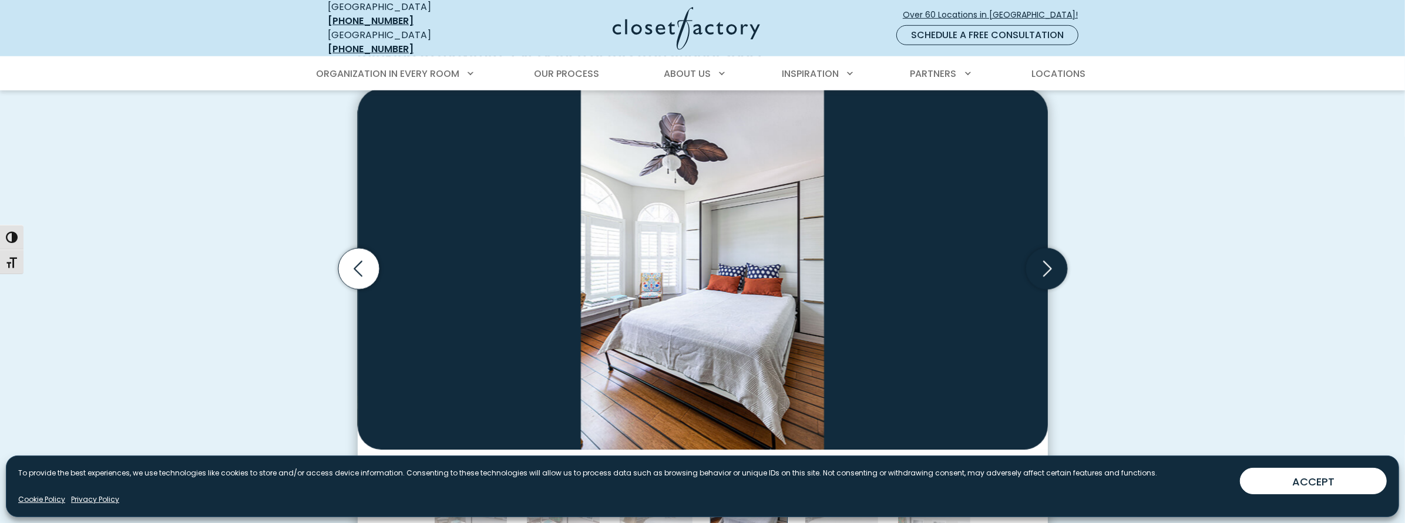
click at [1043, 249] on icon "Next slide" at bounding box center [1046, 269] width 41 height 41
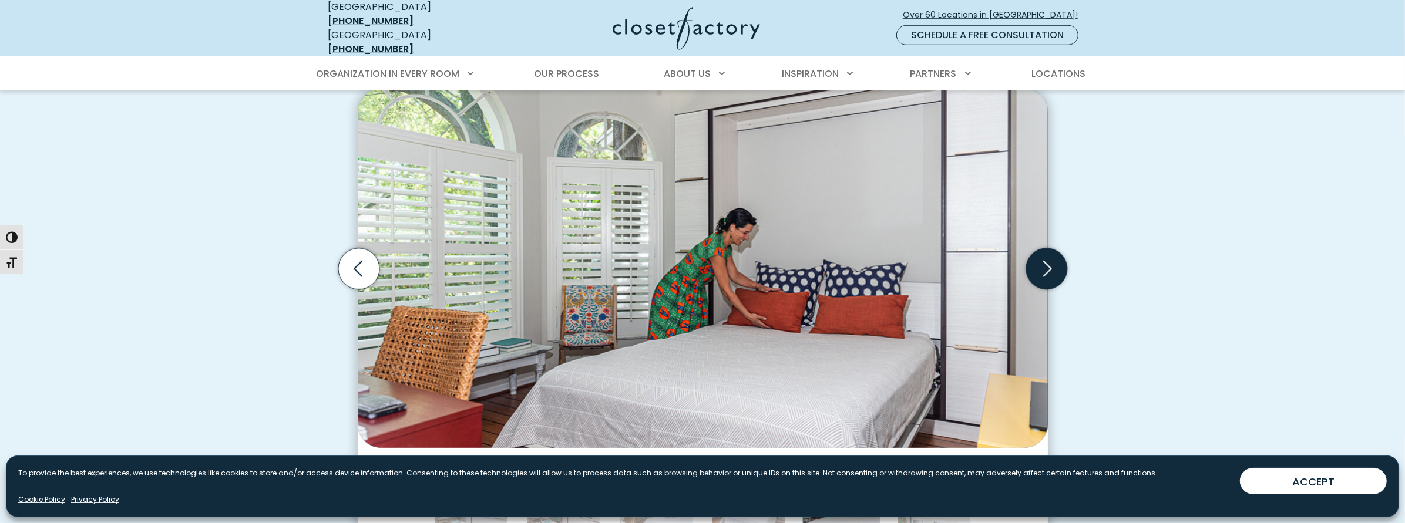
click at [1047, 249] on icon "Next slide" at bounding box center [1046, 269] width 41 height 41
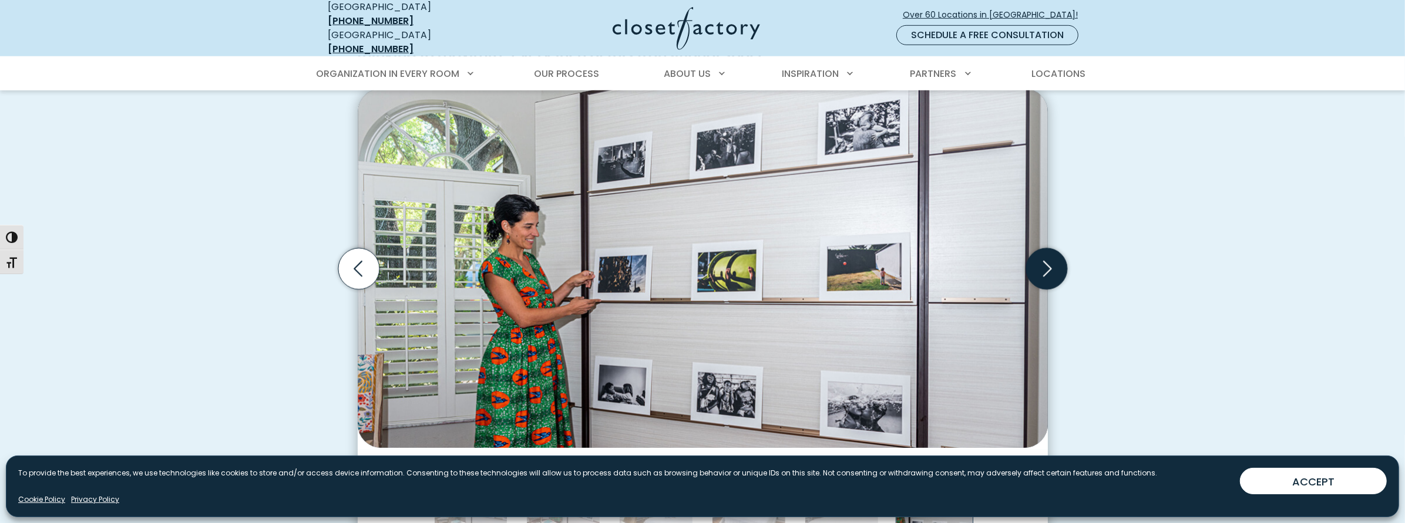
click at [1048, 249] on icon "Next slide" at bounding box center [1046, 269] width 41 height 41
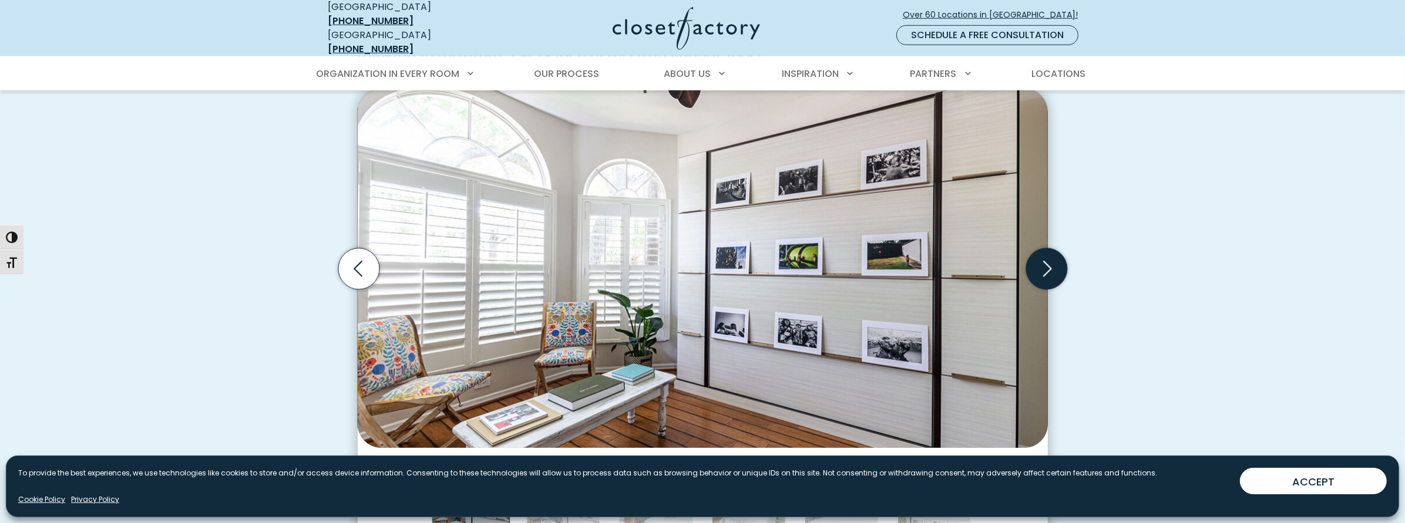
click at [1048, 249] on icon "Next slide" at bounding box center [1046, 269] width 41 height 41
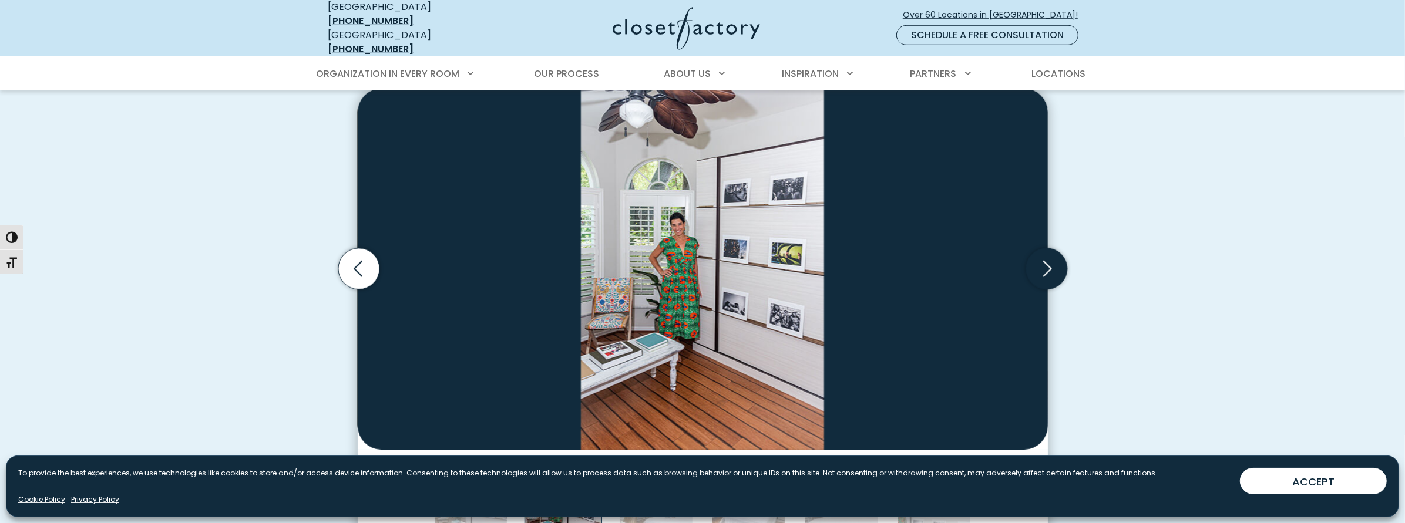
click at [1048, 249] on icon "Next slide" at bounding box center [1046, 269] width 41 height 41
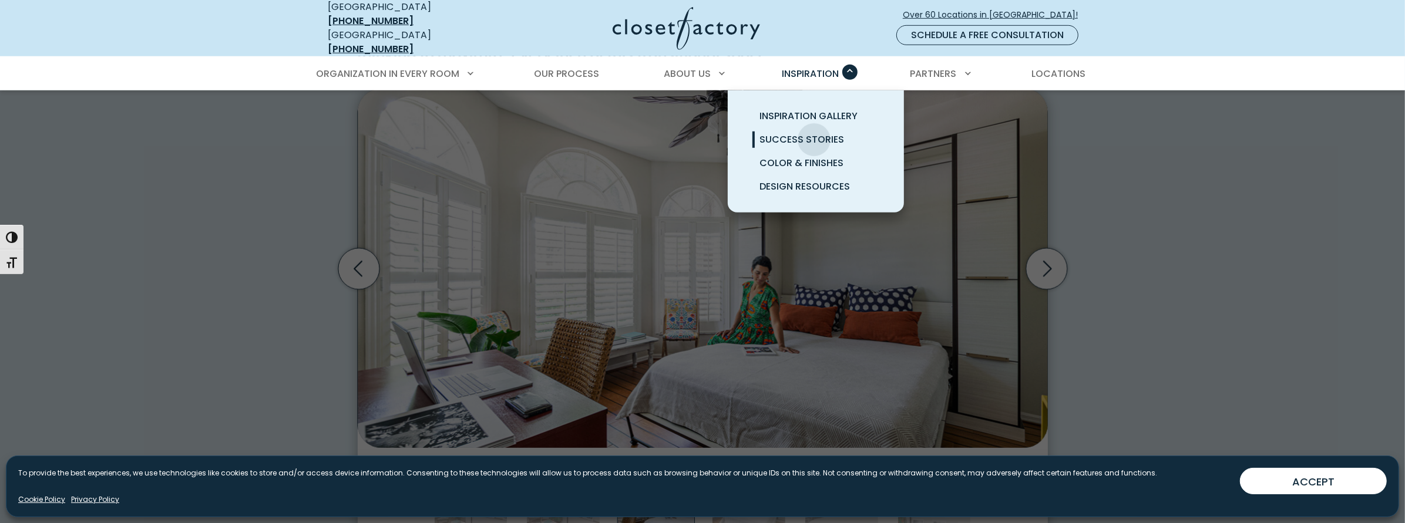
click at [814, 133] on span "Success Stories" at bounding box center [802, 140] width 85 height 14
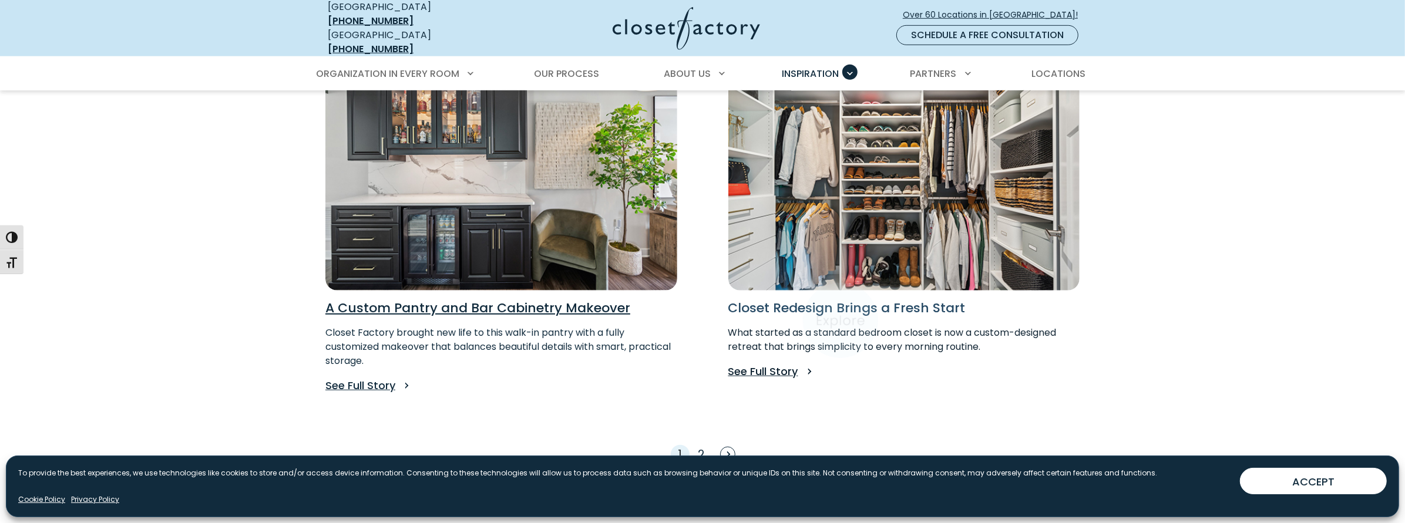
scroll to position [999, 0]
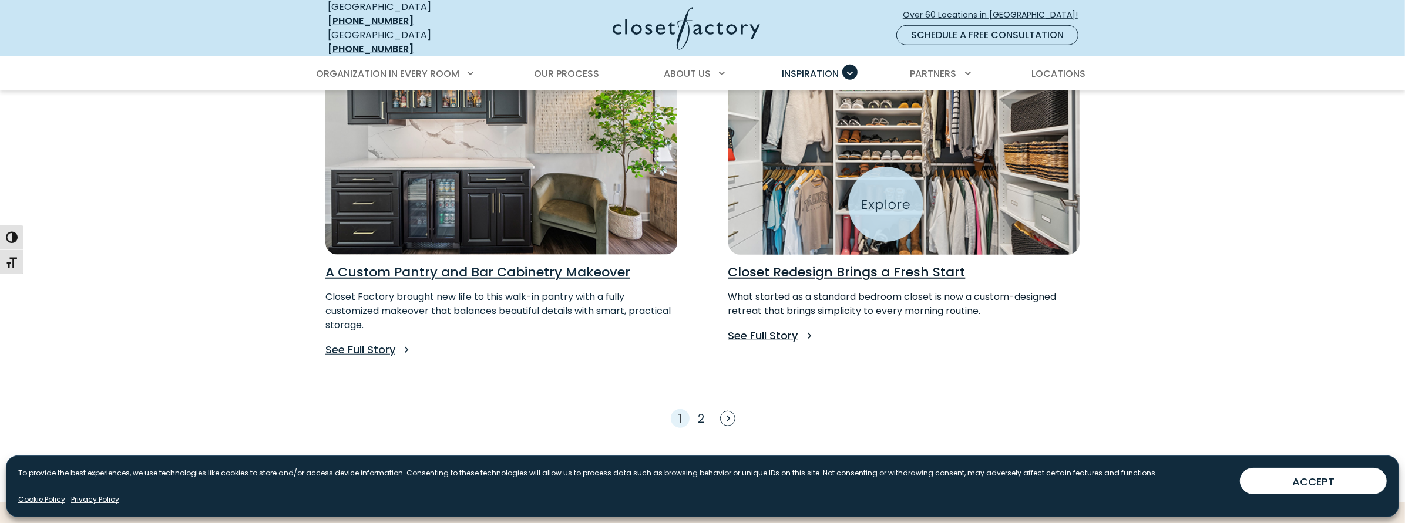
click at [886, 204] on img "Read Success Story for Closet Redesign Brings a Fresh Start" at bounding box center [904, 146] width 387 height 237
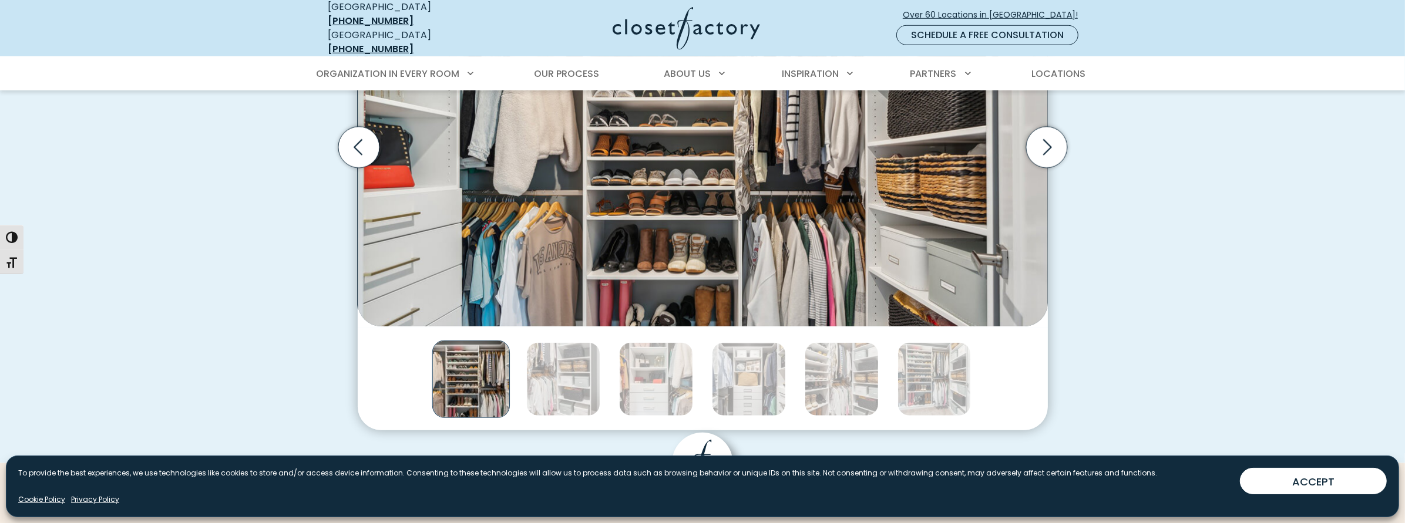
scroll to position [1116, 0]
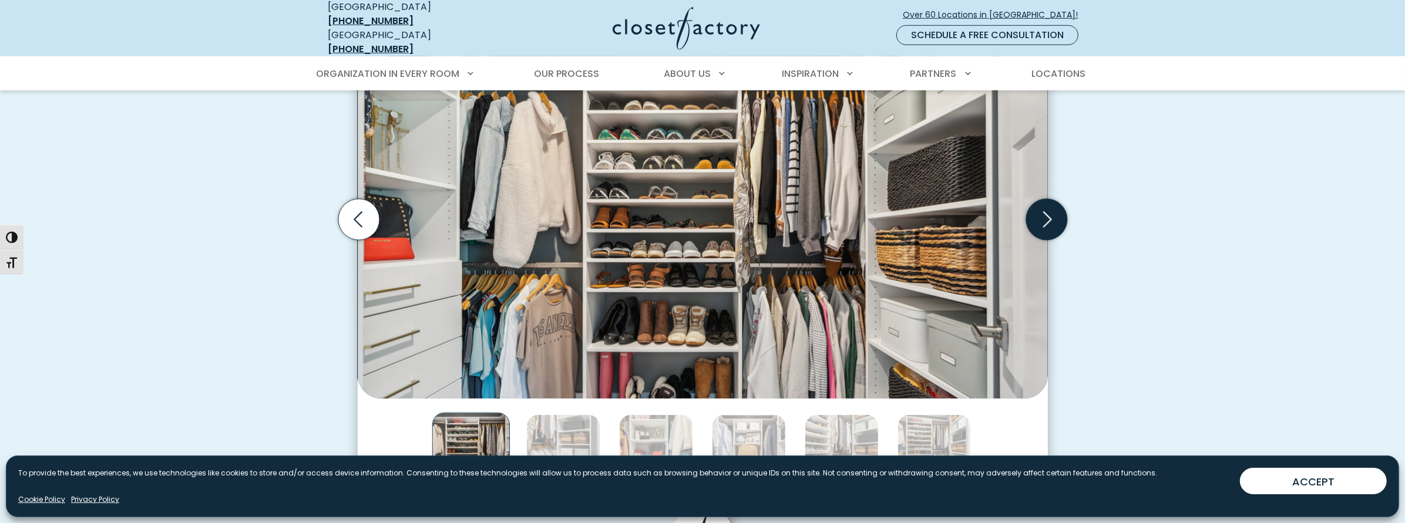
click at [1049, 212] on icon "Next slide" at bounding box center [1047, 220] width 9 height 16
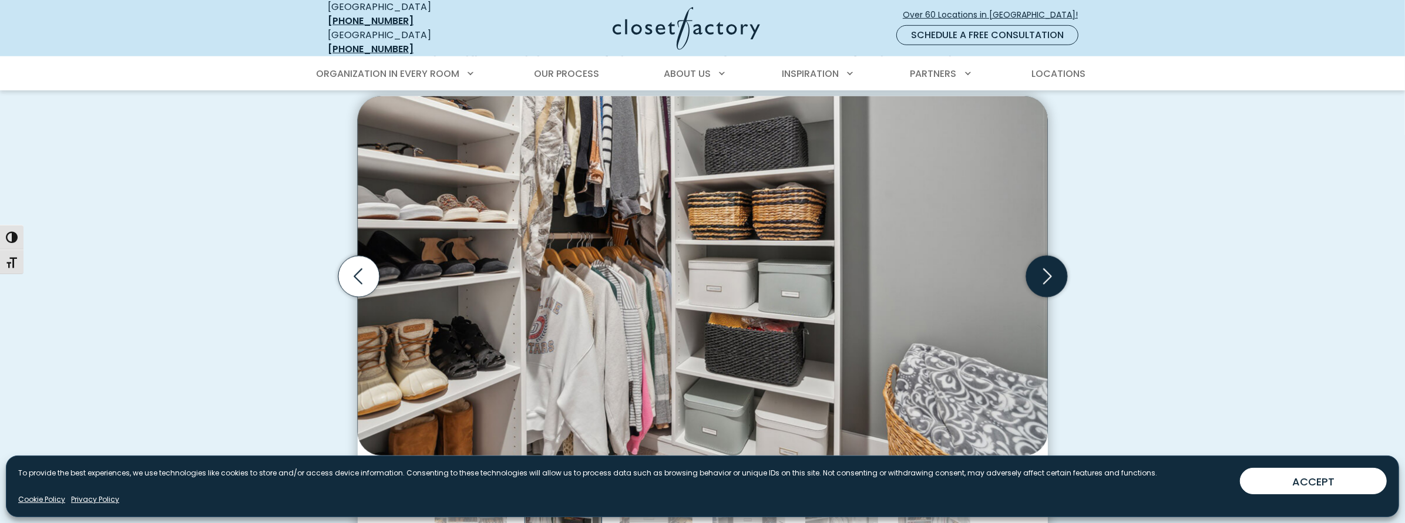
scroll to position [1057, 0]
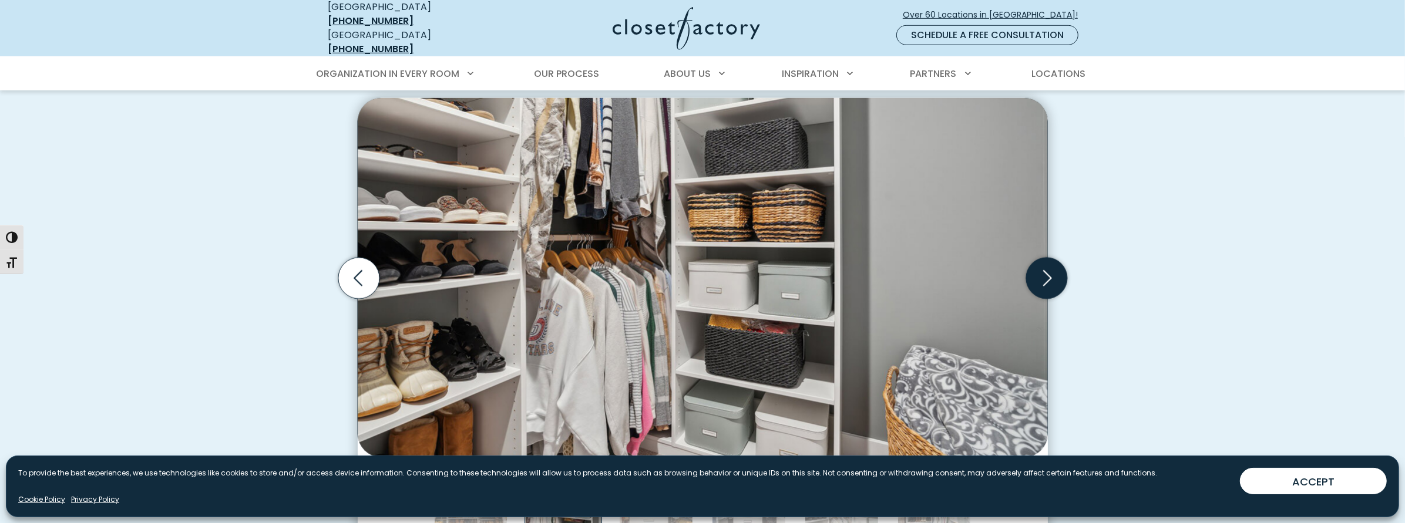
click at [1049, 259] on icon "Next slide" at bounding box center [1046, 278] width 41 height 41
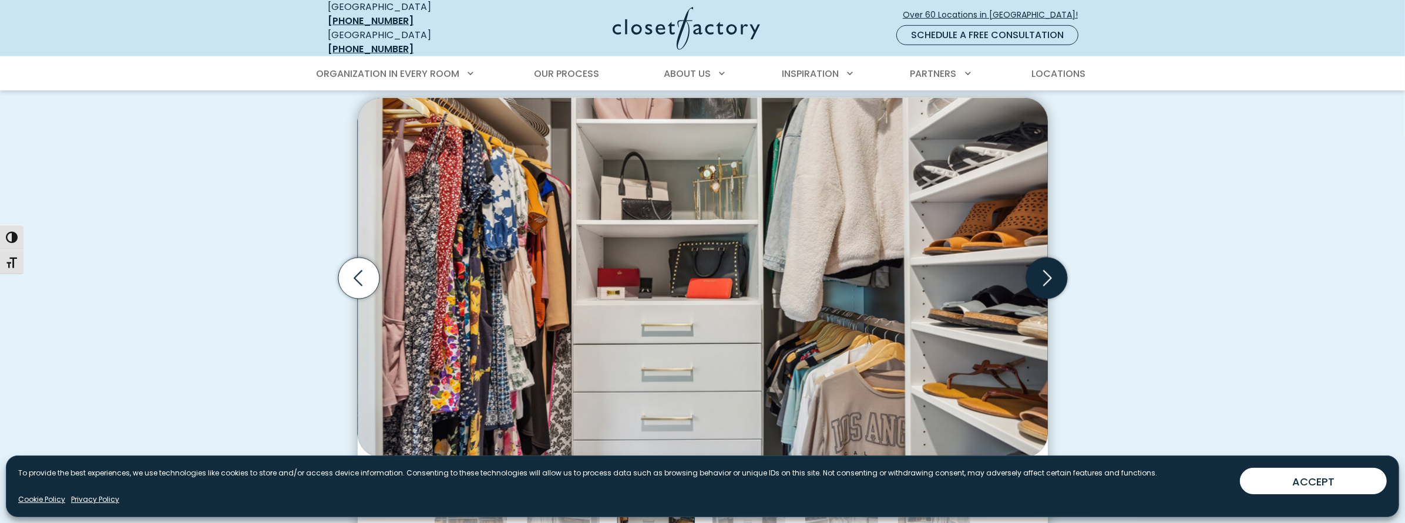
click at [1049, 258] on icon "Next slide" at bounding box center [1046, 278] width 41 height 41
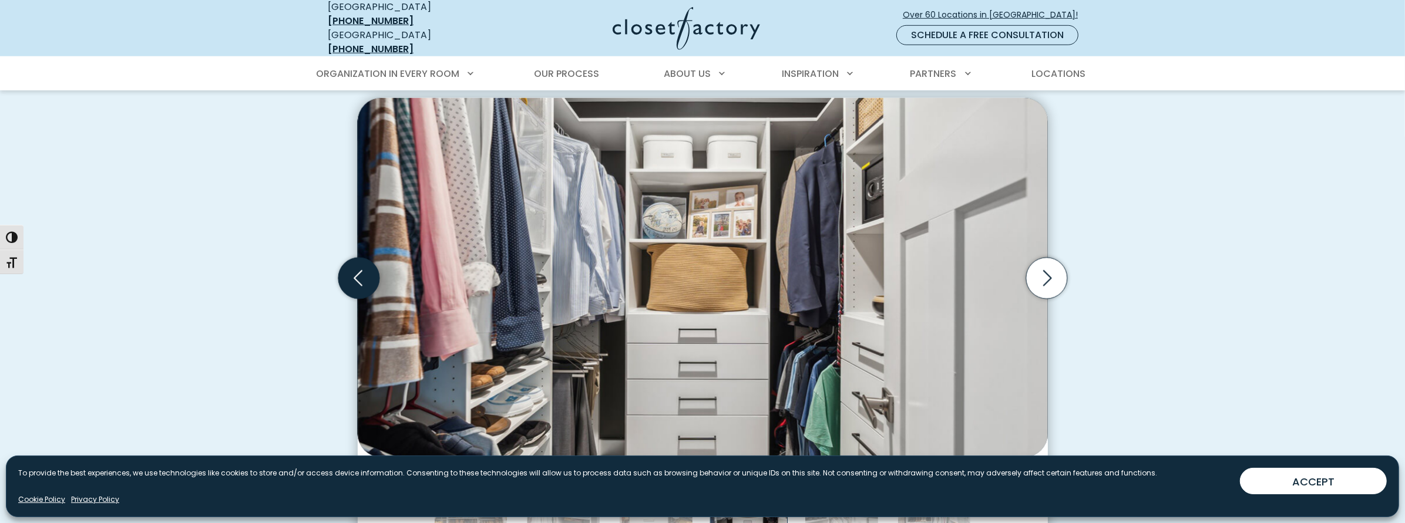
click at [357, 272] on icon "Previous slide" at bounding box center [358, 278] width 41 height 41
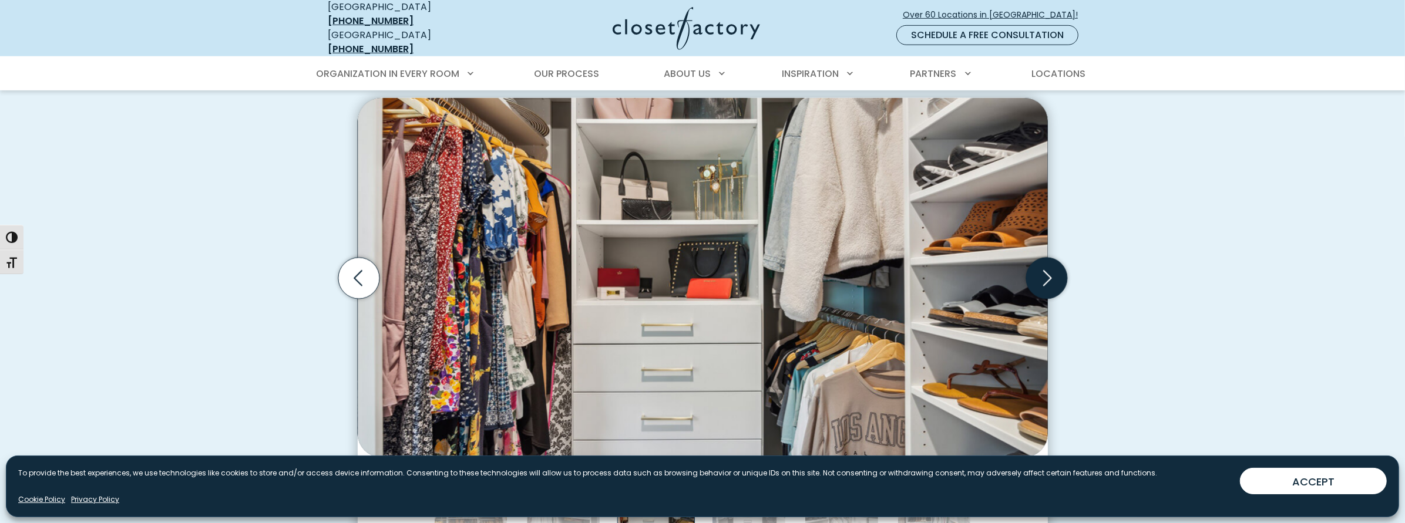
click at [1055, 264] on icon "Next slide" at bounding box center [1046, 278] width 41 height 41
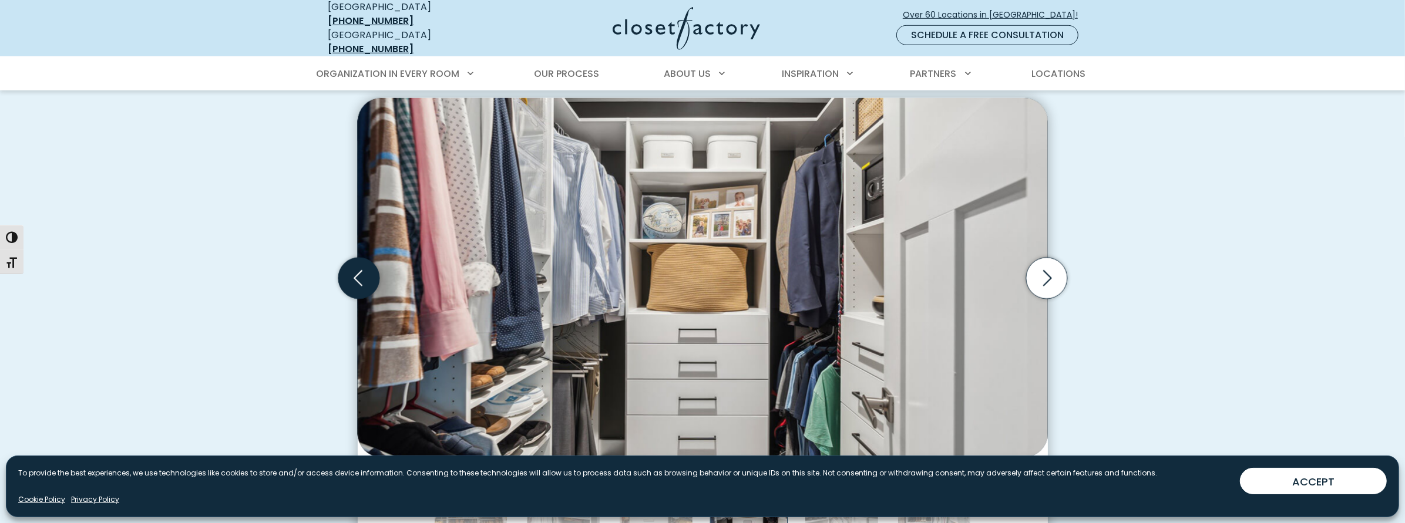
click at [360, 267] on icon "Previous slide" at bounding box center [358, 278] width 41 height 41
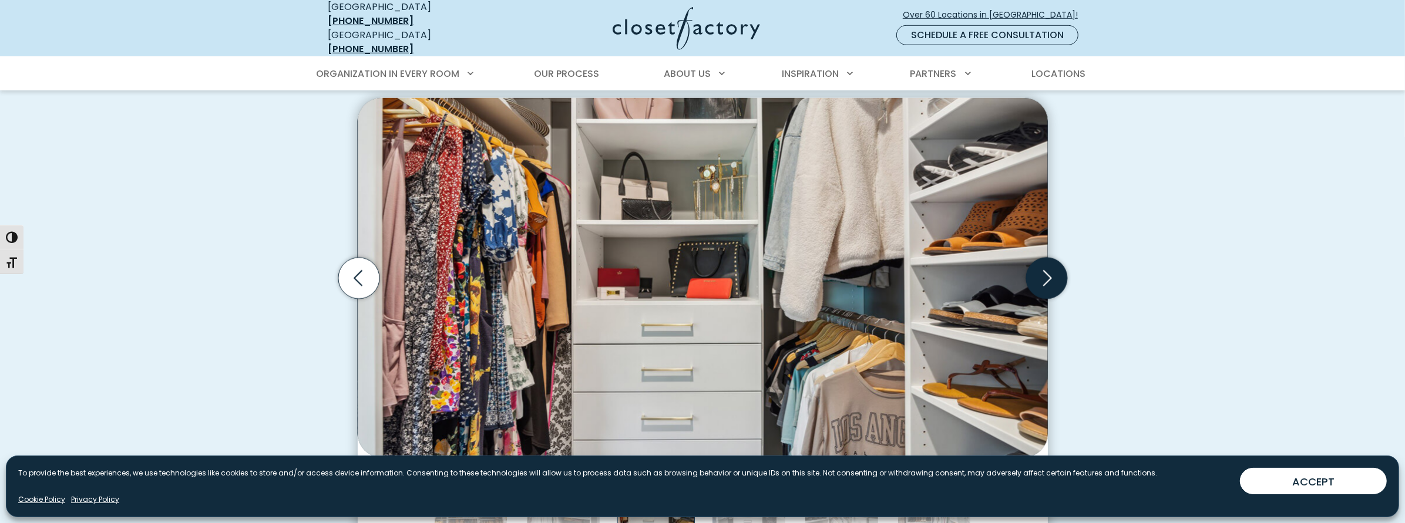
click at [1046, 264] on icon "Next slide" at bounding box center [1046, 278] width 41 height 41
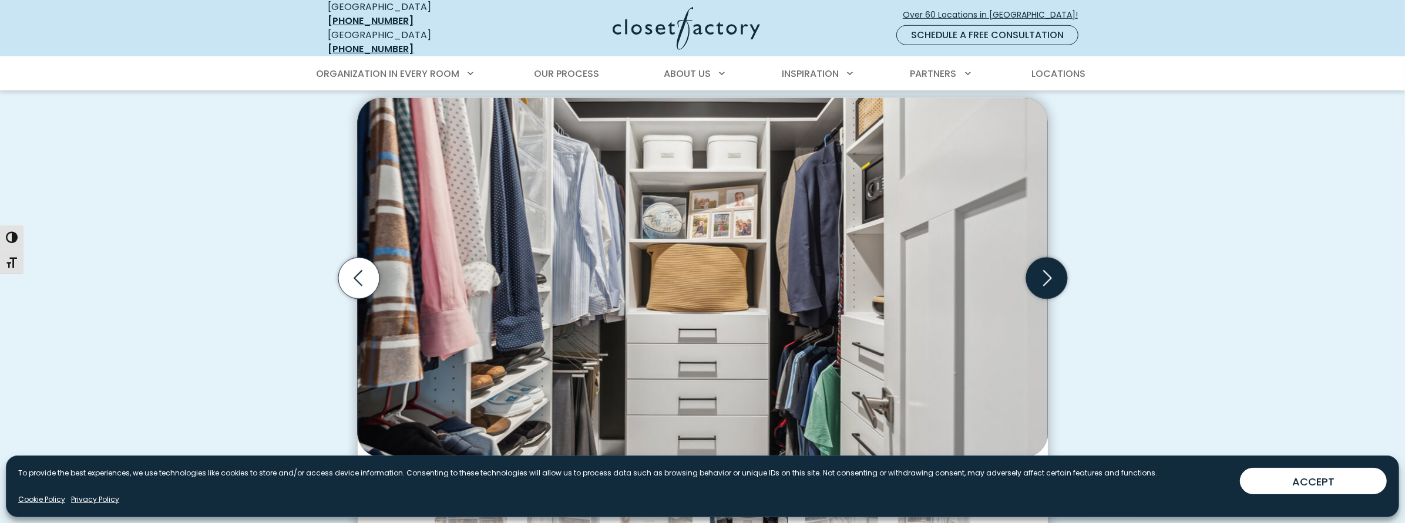
click at [1046, 263] on icon "Next slide" at bounding box center [1046, 278] width 41 height 41
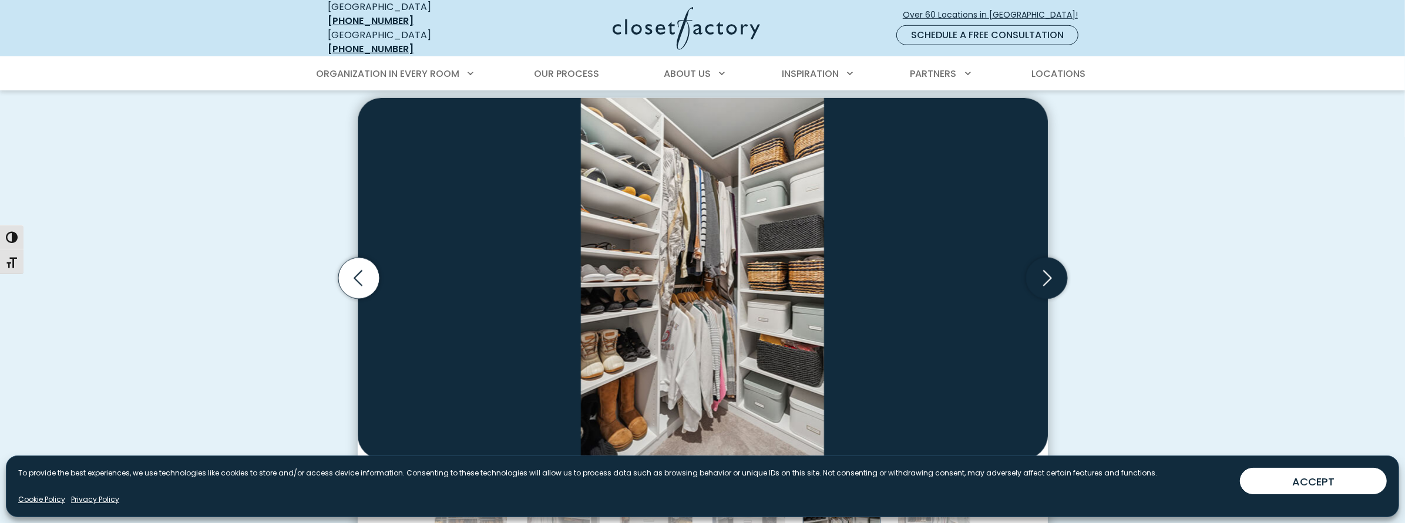
click at [1046, 263] on icon "Next slide" at bounding box center [1046, 278] width 41 height 41
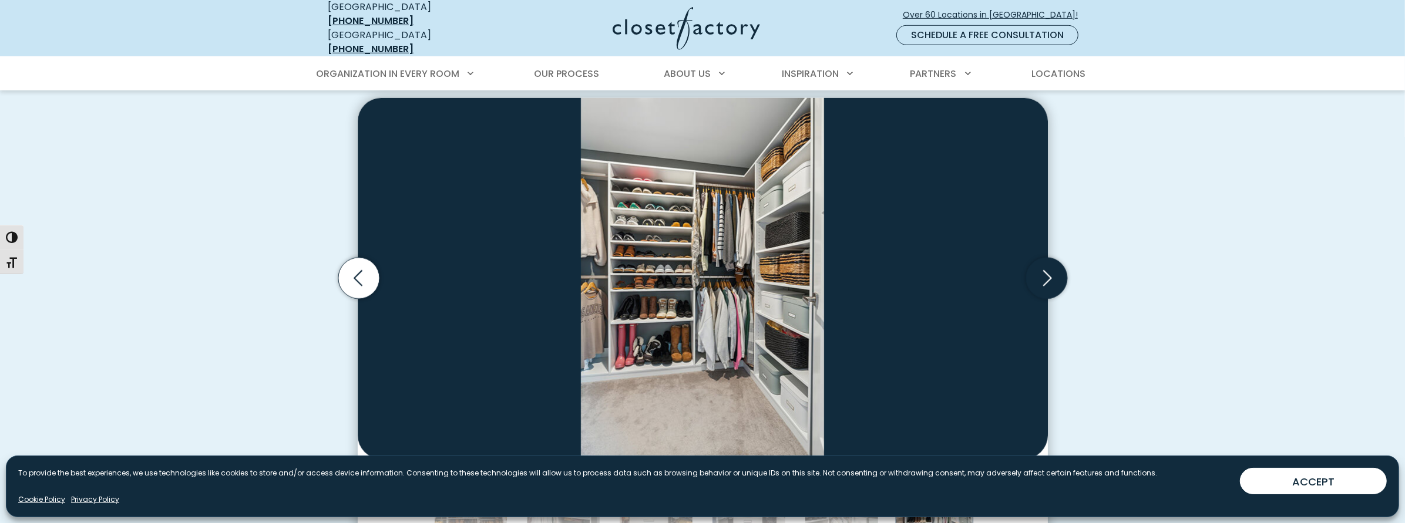
click at [1046, 263] on icon "Next slide" at bounding box center [1046, 278] width 41 height 41
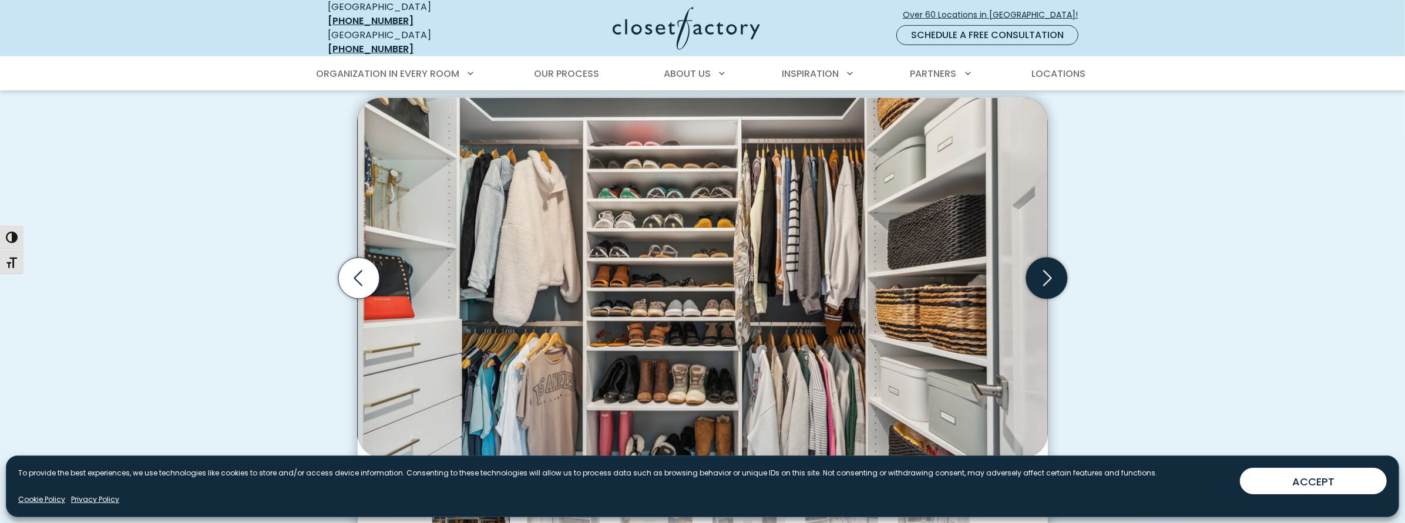
click at [1046, 263] on icon "Next slide" at bounding box center [1046, 278] width 41 height 41
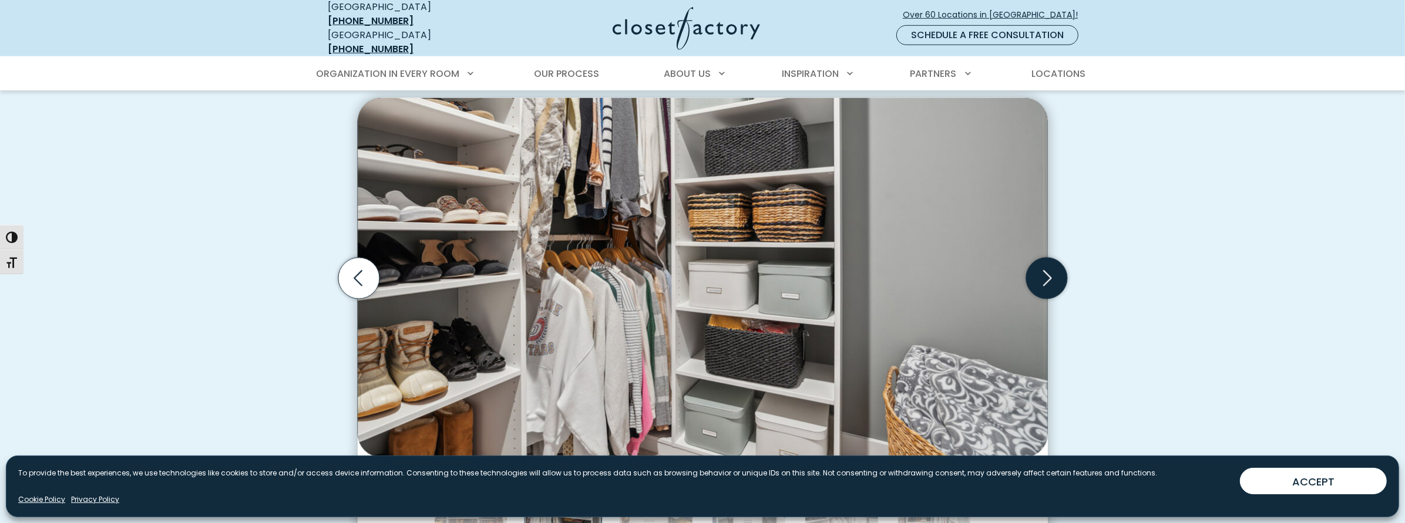
click at [1046, 263] on icon "Next slide" at bounding box center [1046, 278] width 41 height 41
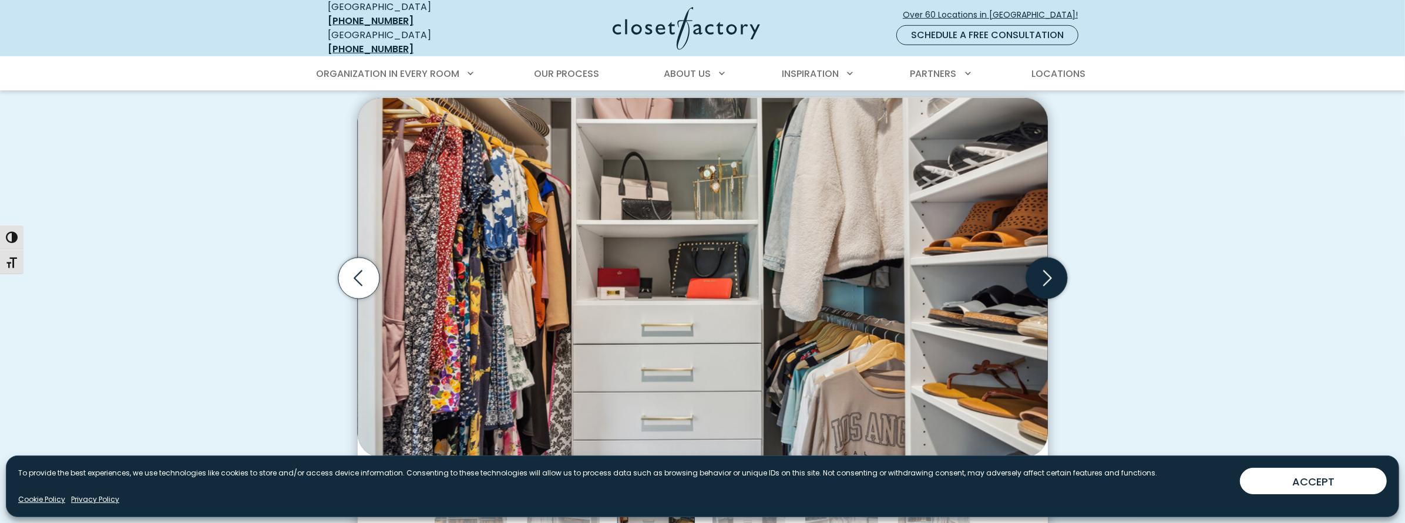
click at [1046, 263] on icon "Next slide" at bounding box center [1046, 278] width 41 height 41
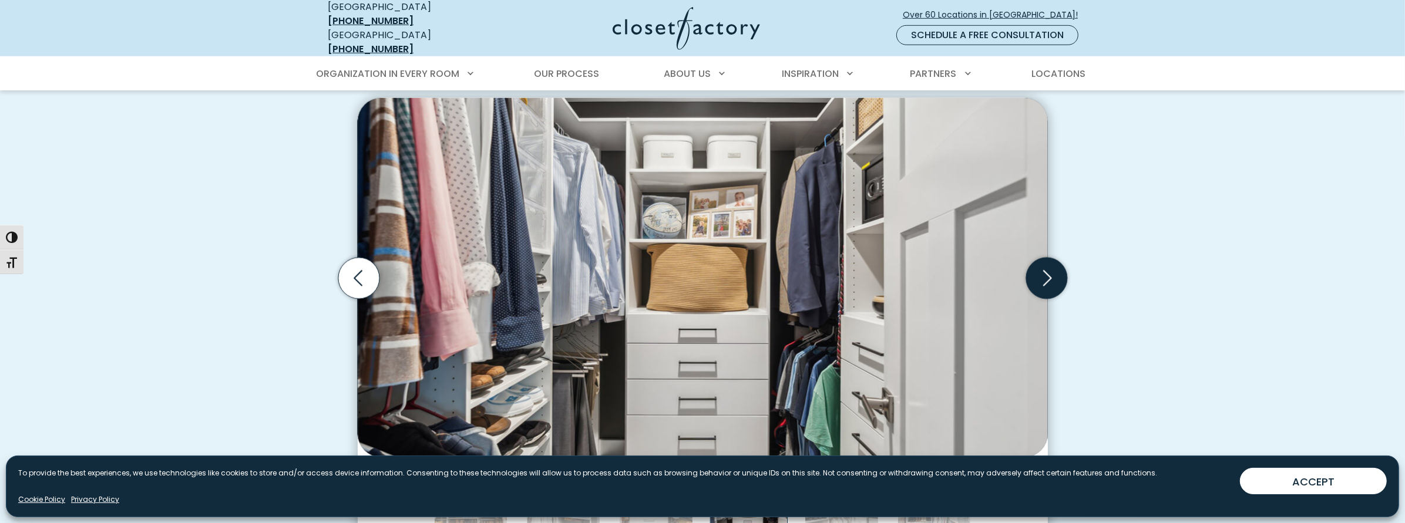
click at [1046, 263] on icon "Next slide" at bounding box center [1046, 278] width 41 height 41
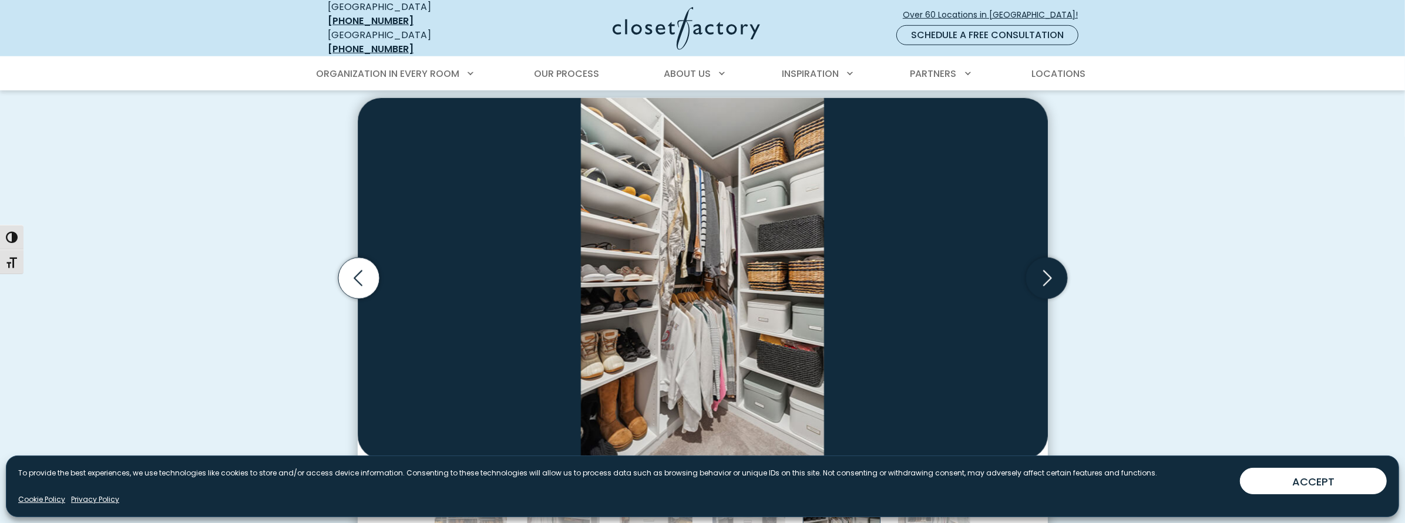
click at [1046, 263] on icon "Next slide" at bounding box center [1046, 278] width 41 height 41
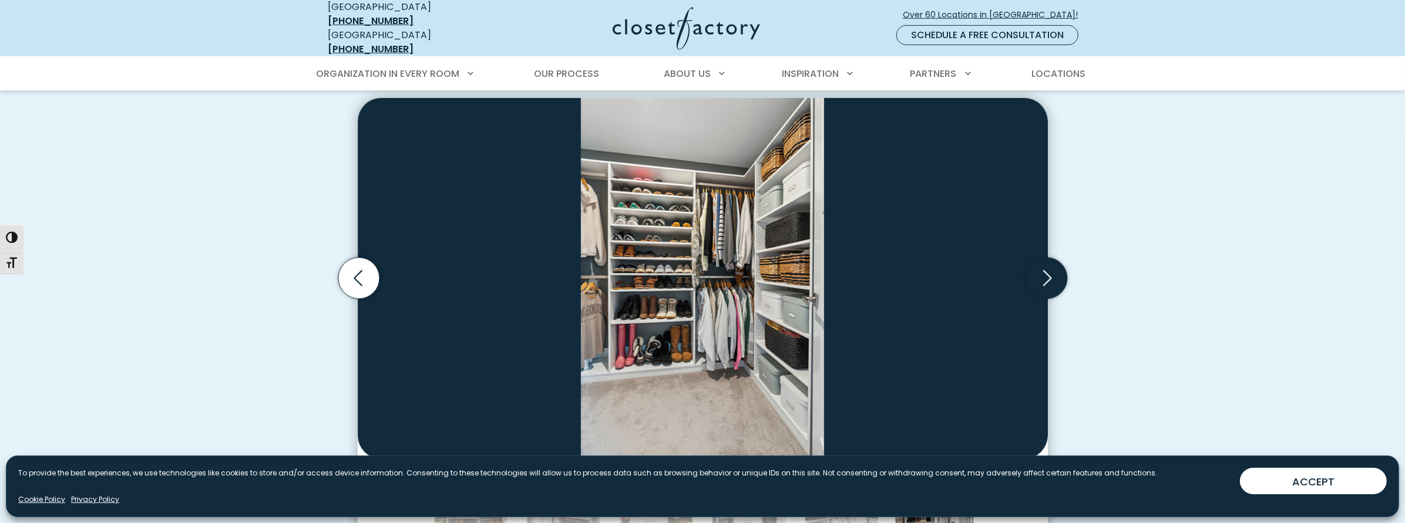
click at [1046, 263] on icon "Next slide" at bounding box center [1046, 278] width 41 height 41
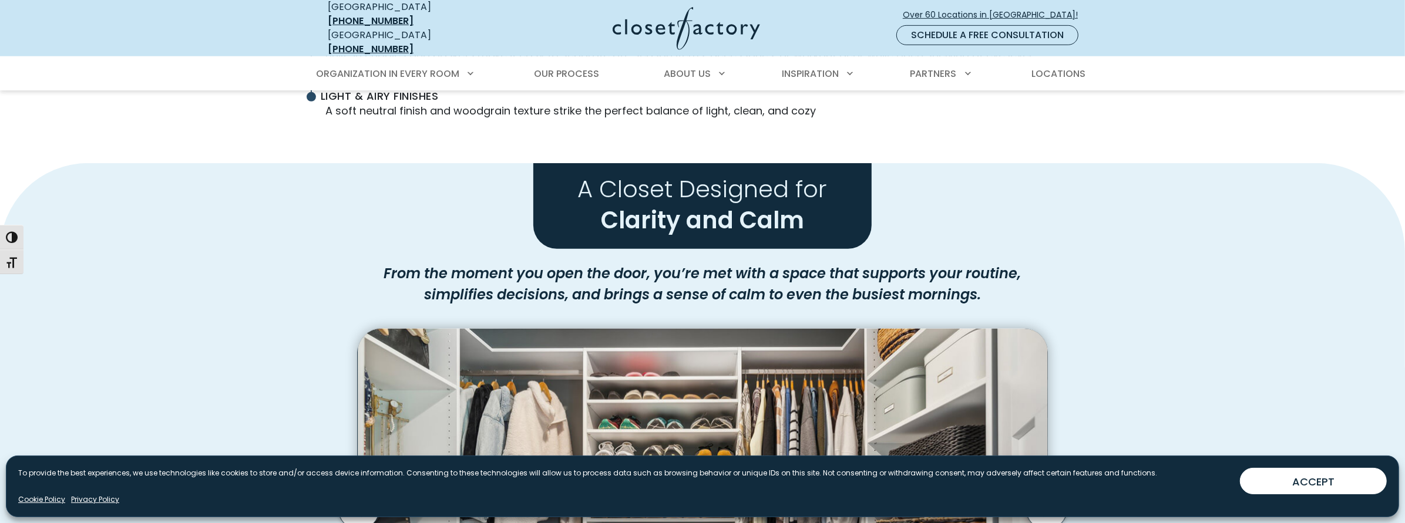
scroll to position [822, 0]
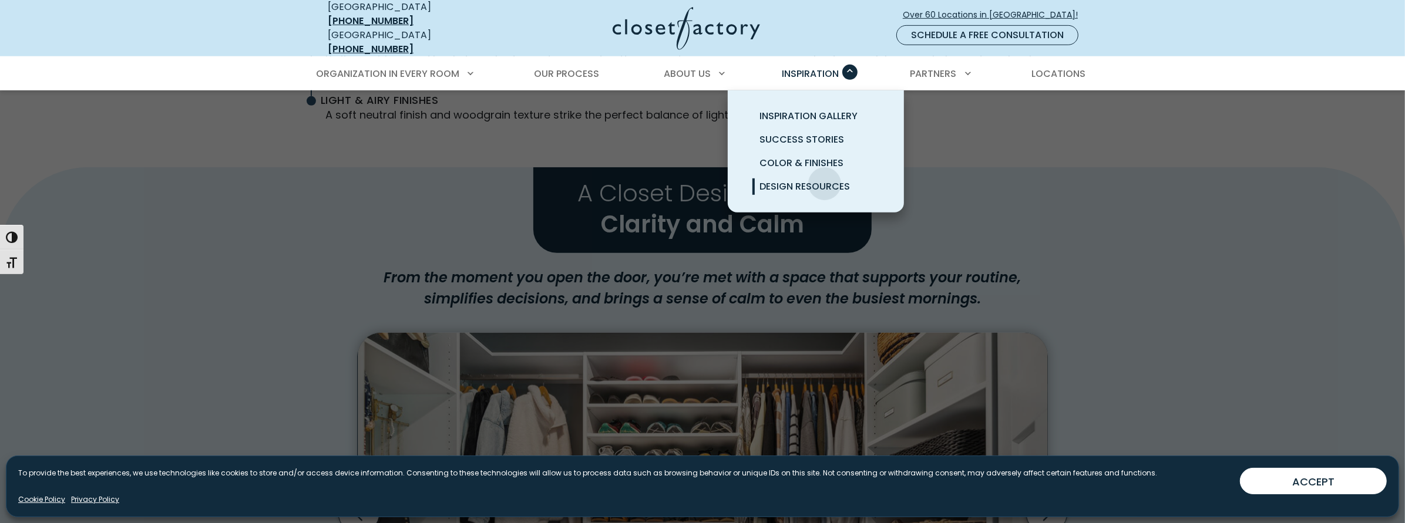
click at [825, 180] on span "Design Resources" at bounding box center [805, 187] width 90 height 14
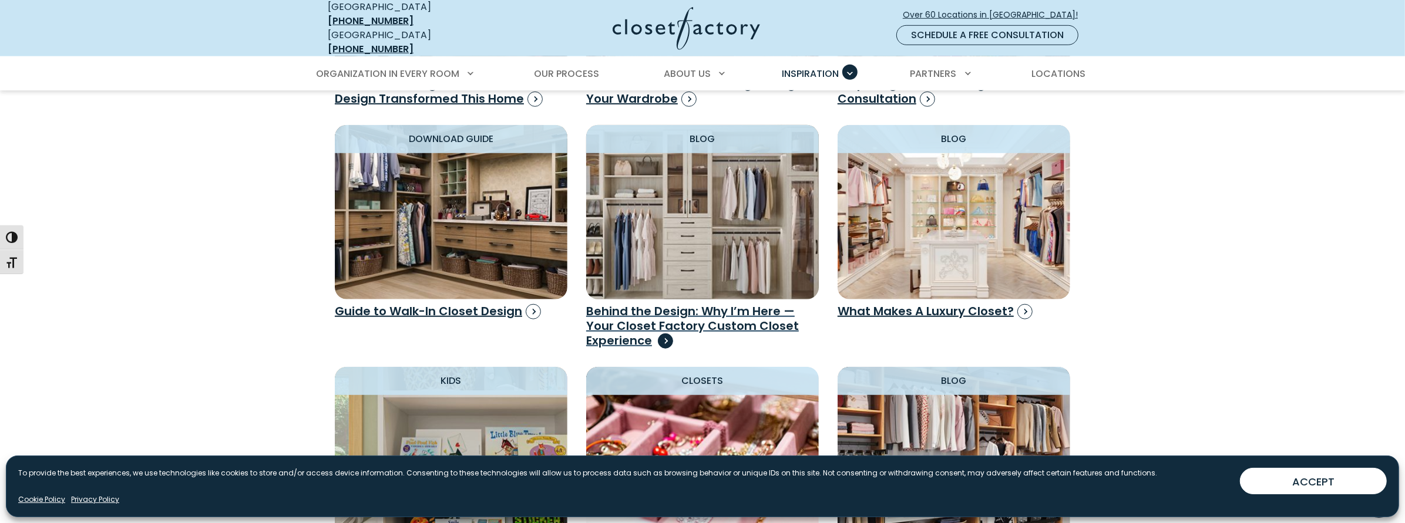
scroll to position [999, 0]
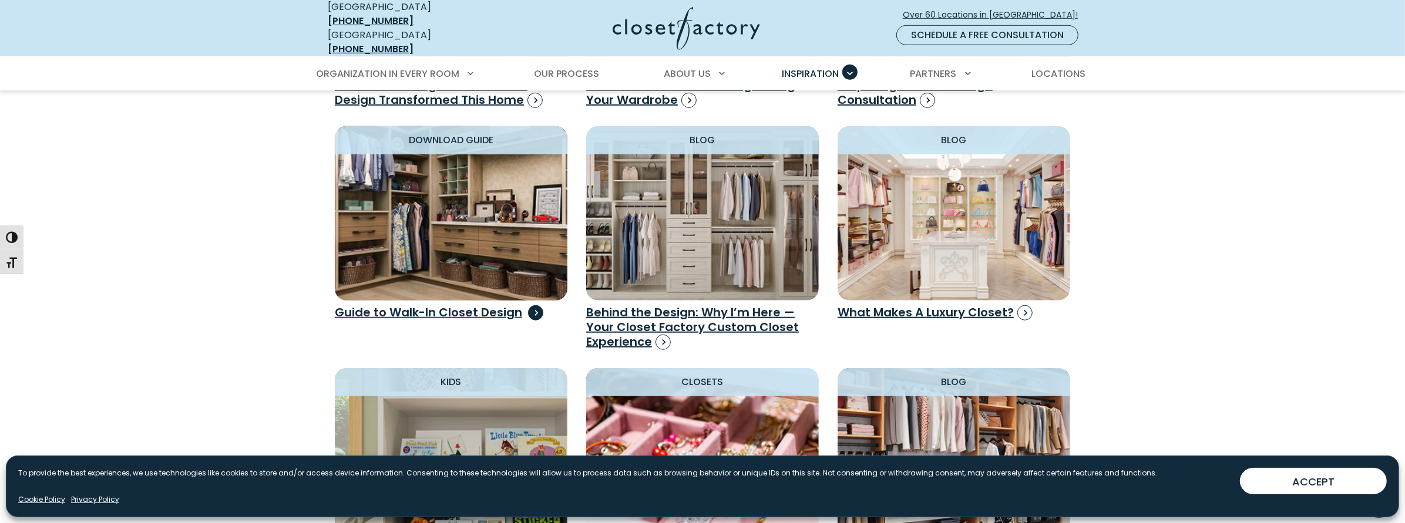
click at [471, 240] on img "Design Resources" at bounding box center [451, 213] width 256 height 192
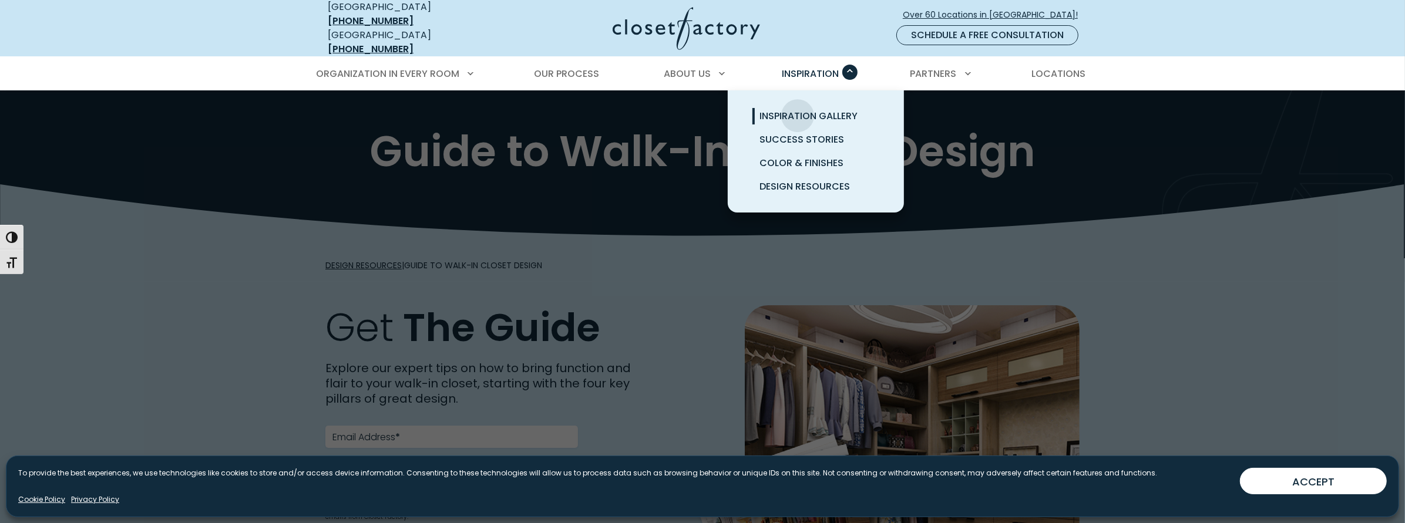
click at [798, 109] on span "Inspiration Gallery" at bounding box center [809, 116] width 98 height 14
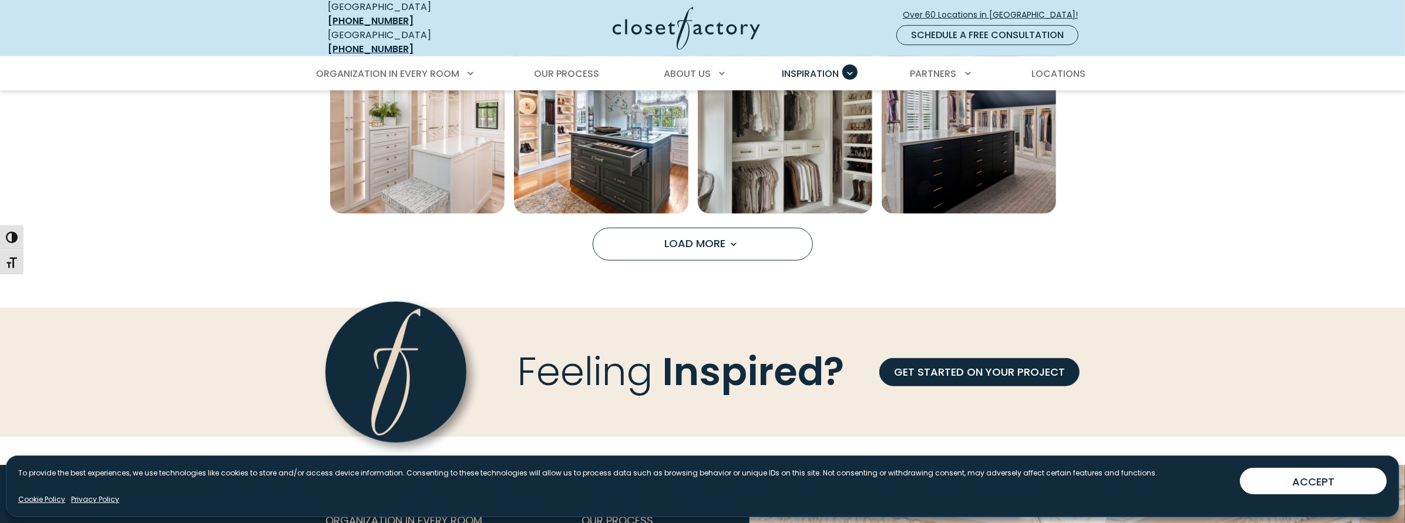
scroll to position [1057, 0]
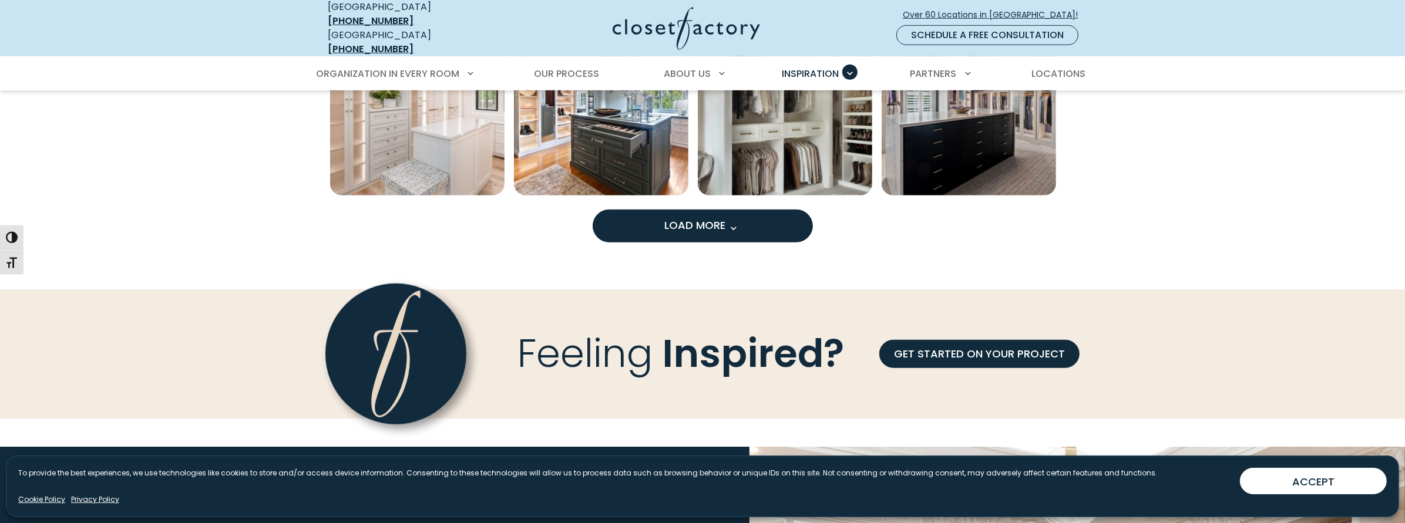
click at [710, 218] on span "Load More" at bounding box center [702, 225] width 76 height 15
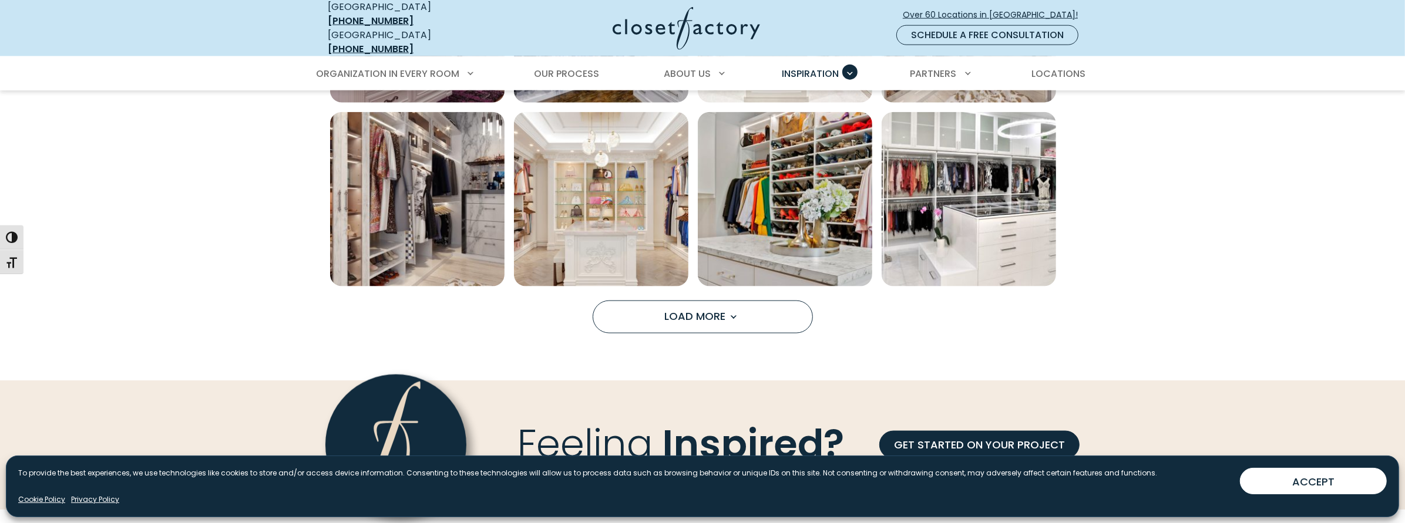
scroll to position [1704, 0]
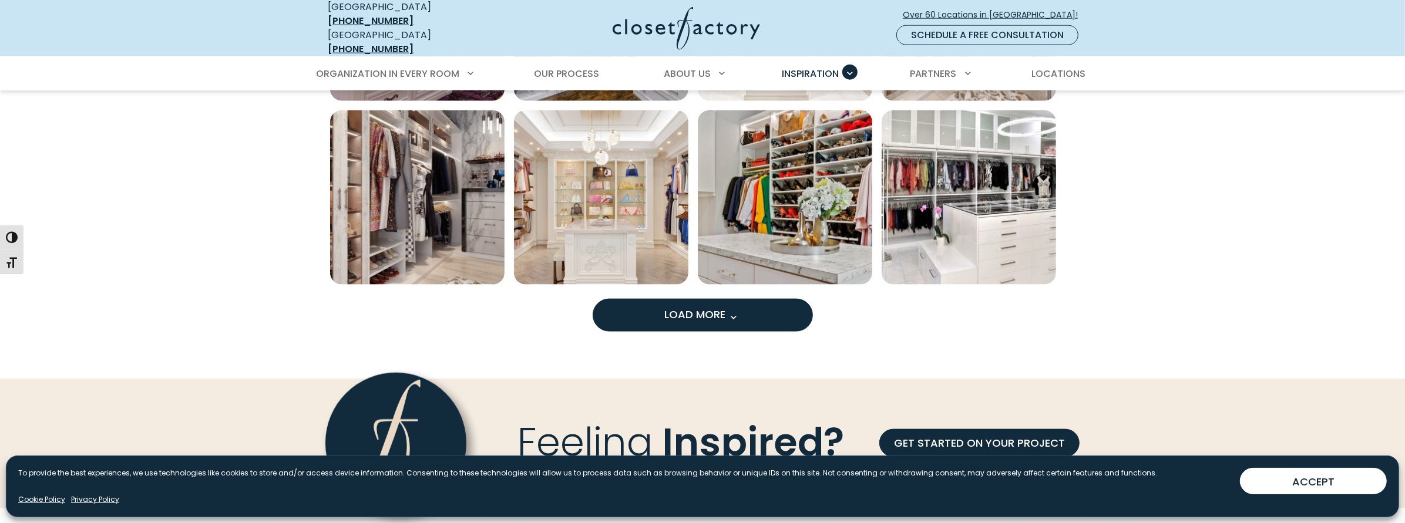
click at [728, 311] on span "Load more inspiration gallery images" at bounding box center [733, 317] width 15 height 15
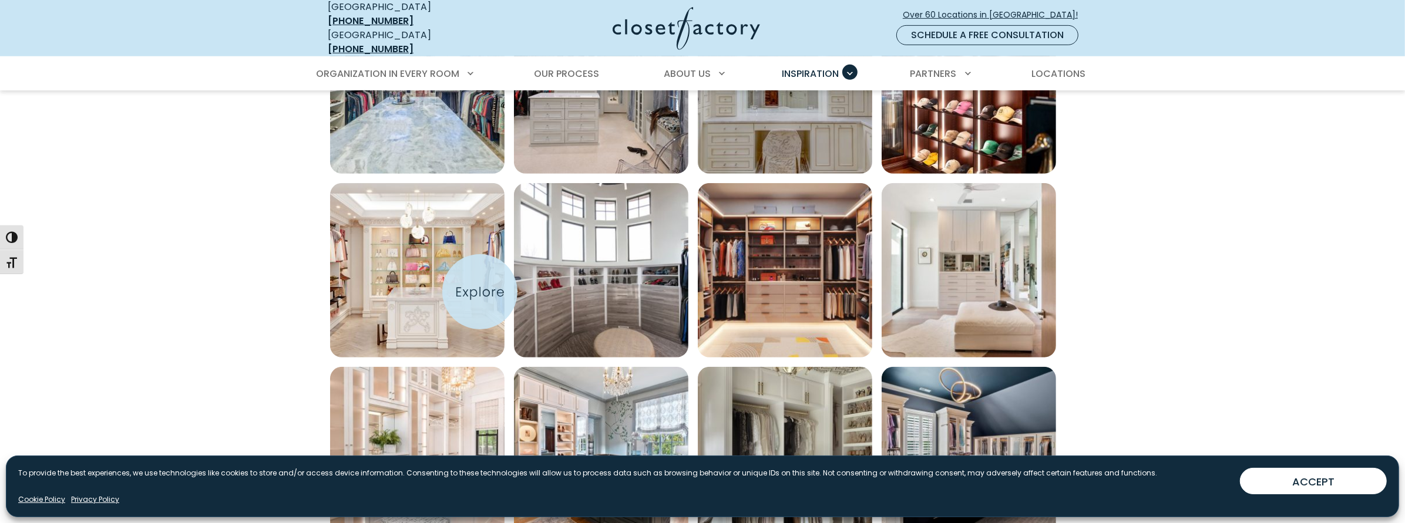
scroll to position [822, 0]
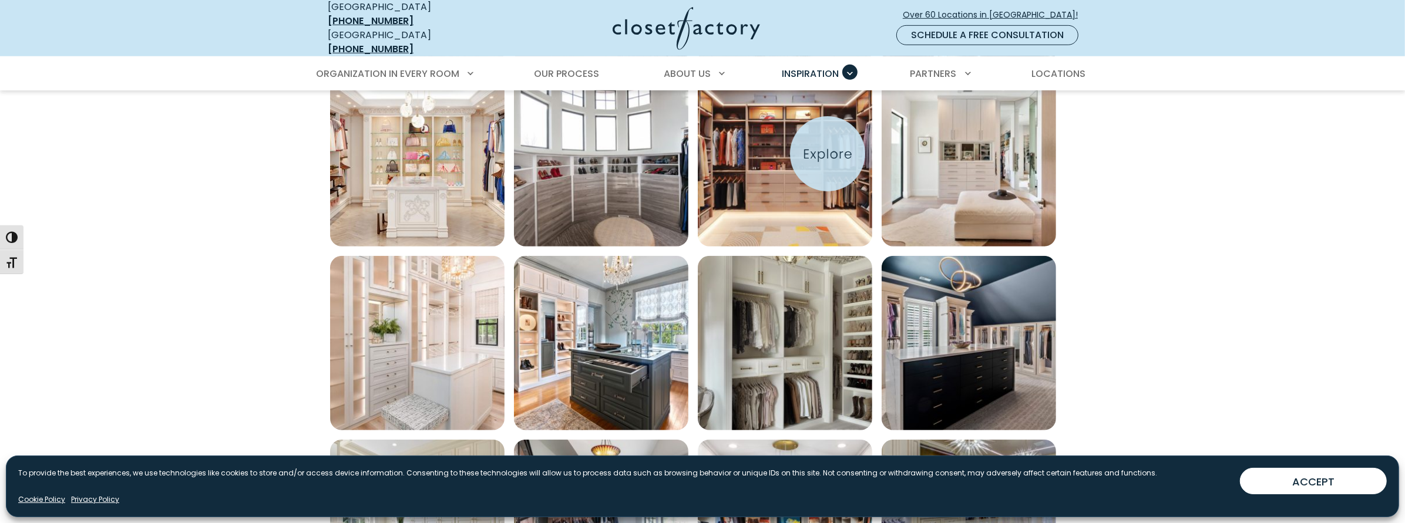
click at [828, 154] on img "Open inspiration gallery to preview enlarged image" at bounding box center [785, 159] width 174 height 174
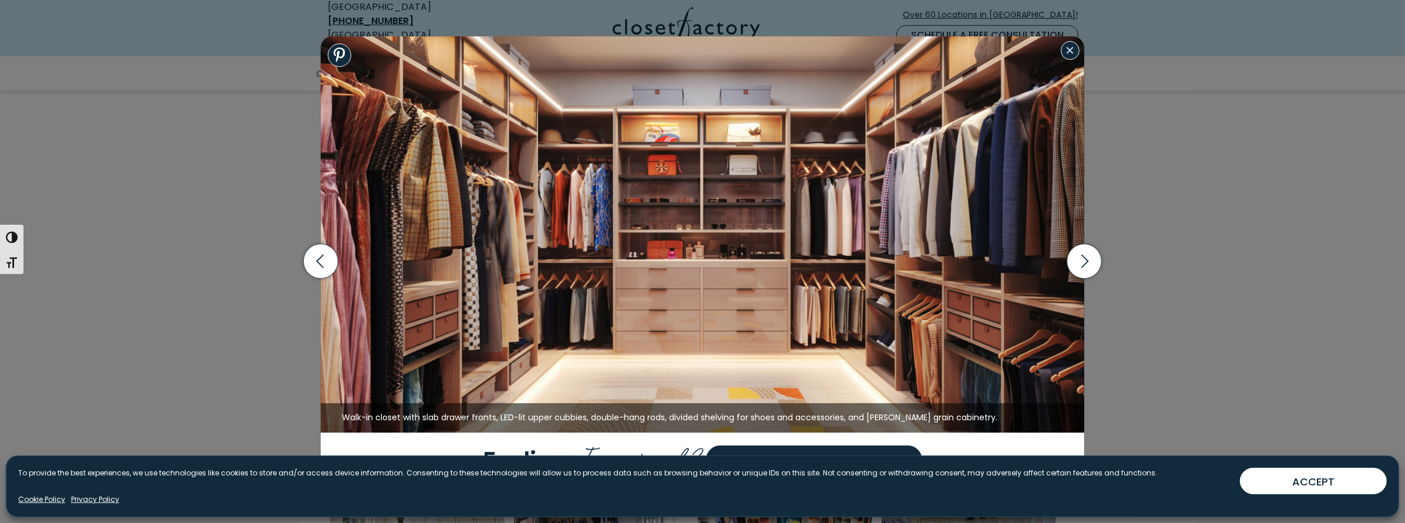
click at [1075, 52] on button "Close modal" at bounding box center [1070, 50] width 19 height 19
